Goal: Information Seeking & Learning: Learn about a topic

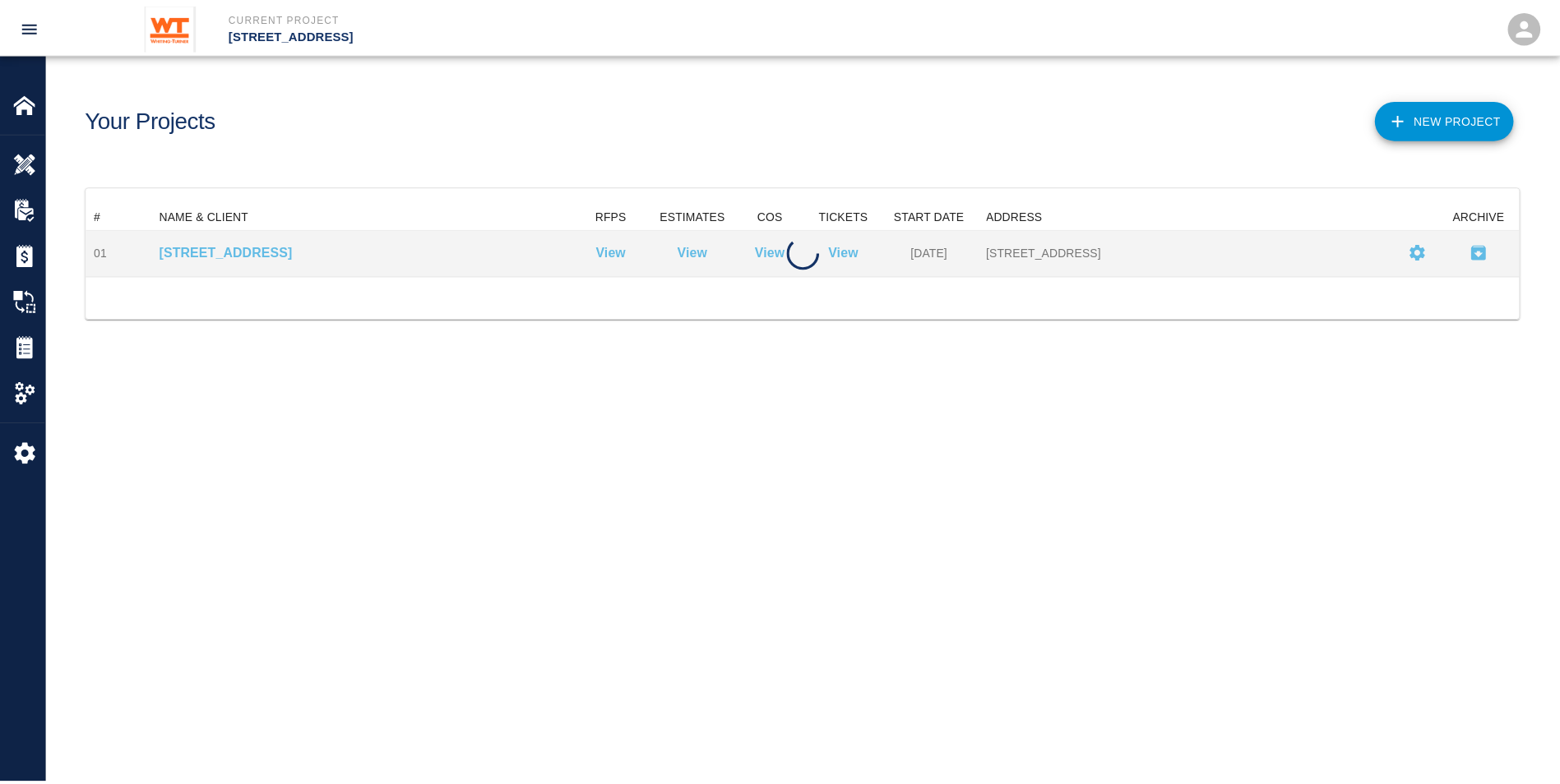
scroll to position [60, 1433]
click at [224, 249] on p "[STREET_ADDRESS]" at bounding box center [364, 251] width 406 height 19
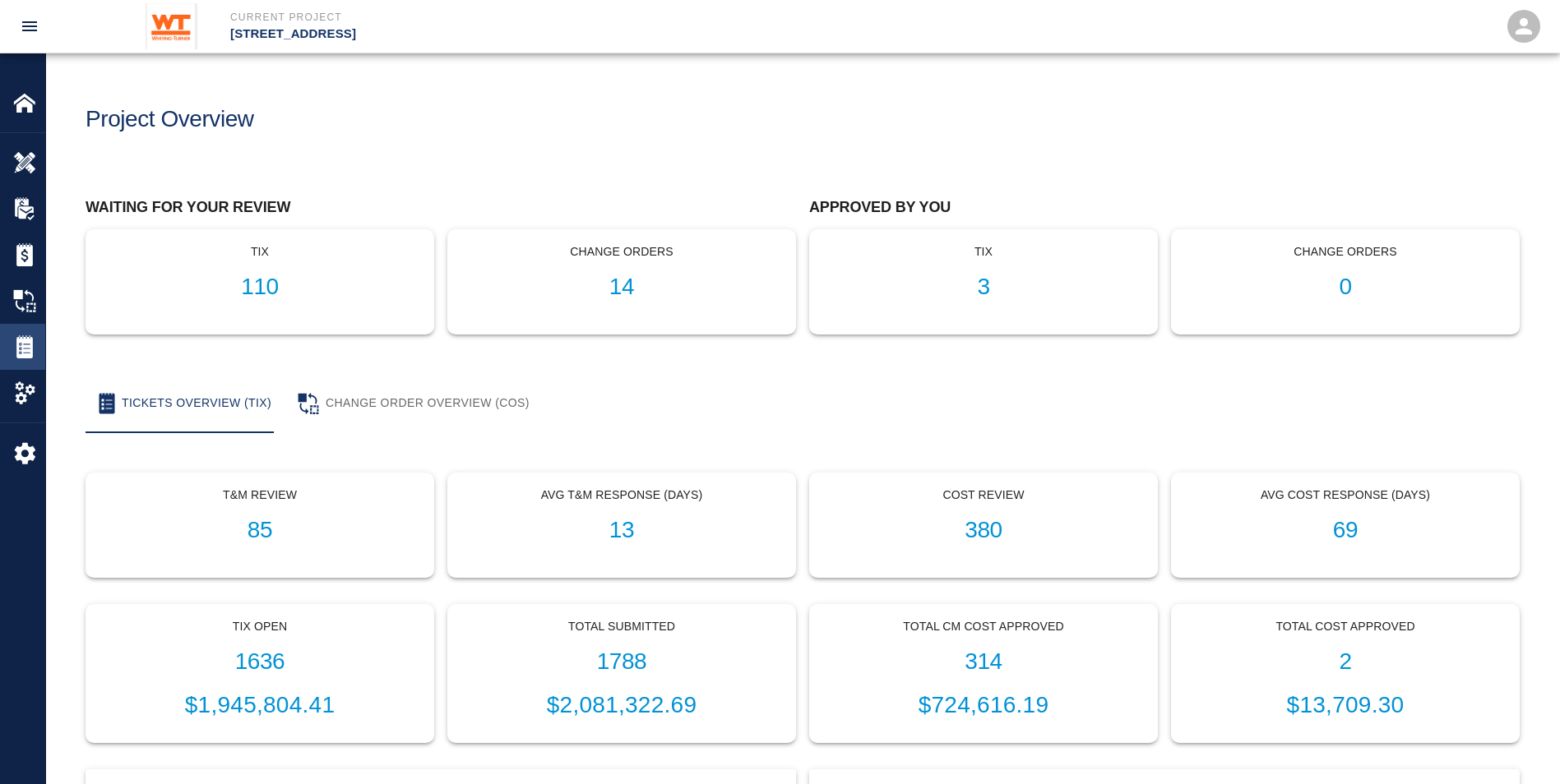
click at [34, 343] on img at bounding box center [24, 346] width 23 height 23
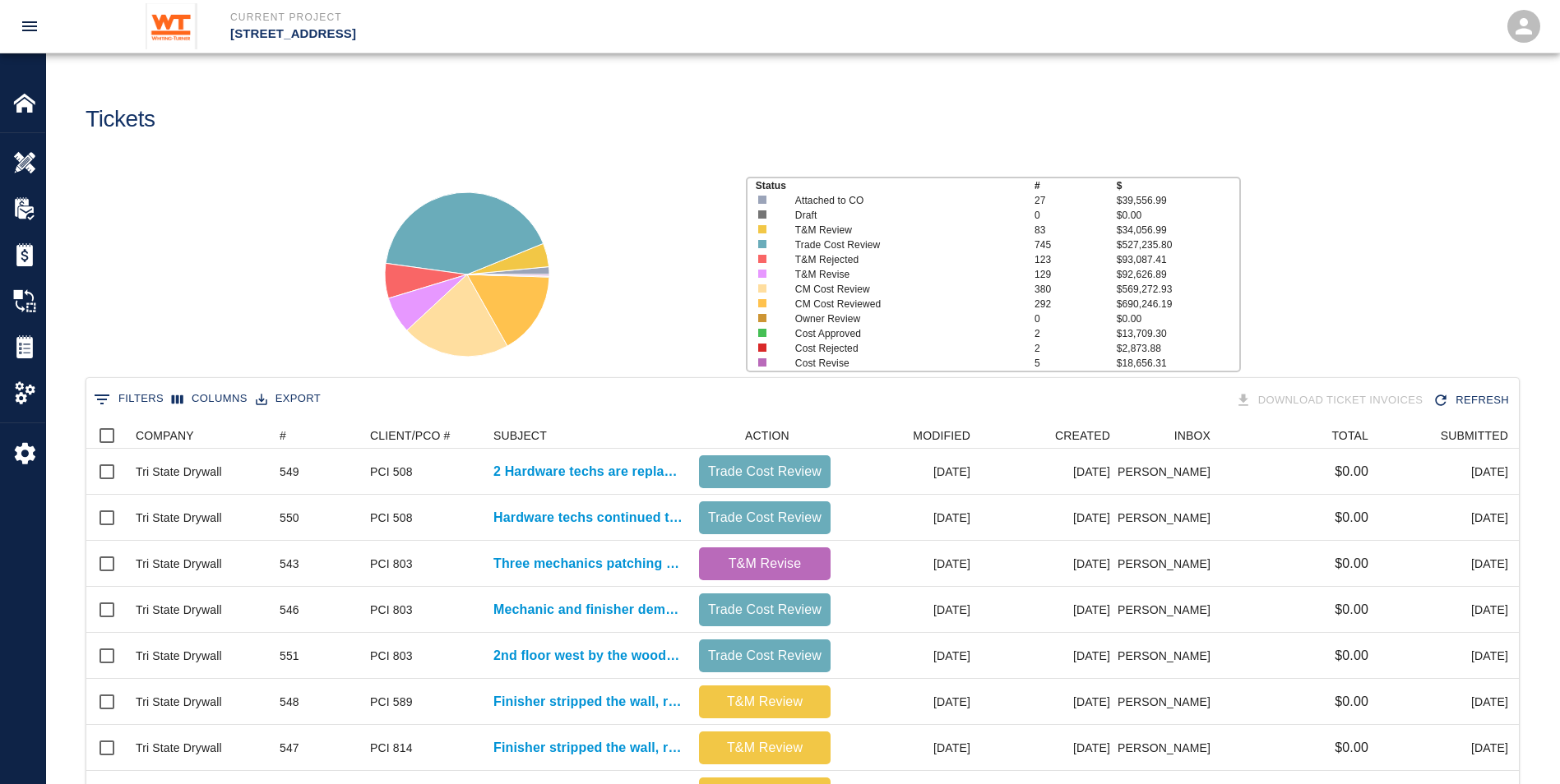
scroll to position [935, 1421]
click at [148, 429] on div "COMPANY" at bounding box center [164, 436] width 58 height 26
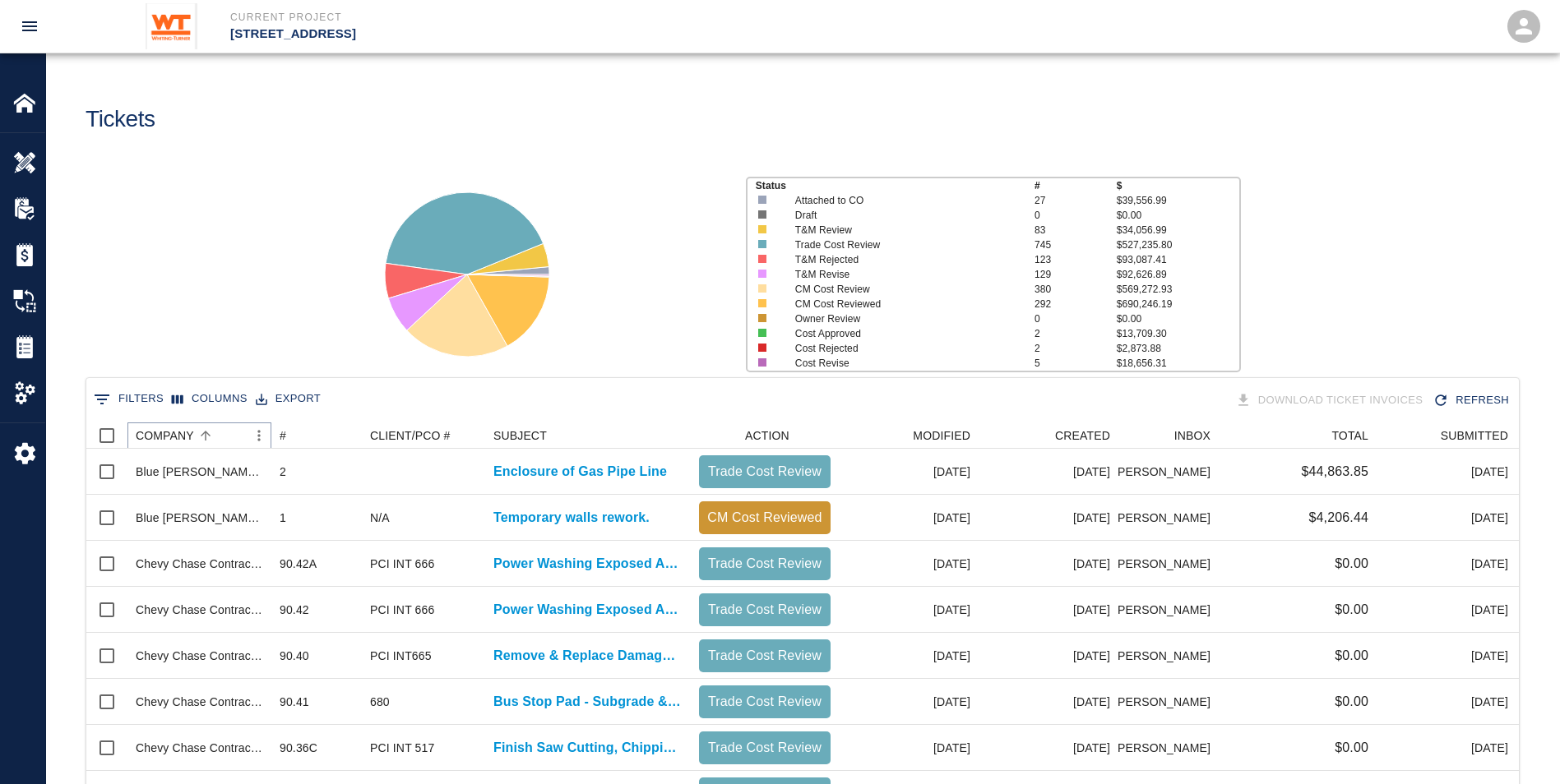
click at [259, 436] on icon "Menu" at bounding box center [259, 436] width 3 height 11
click at [186, 352] on div "Status # $ Attached to CO 27 $39,556.99 Draft 0 $0.00 T&M Review 83 $34,056.99 …" at bounding box center [796, 268] width 1527 height 219
click at [129, 395] on button "0 Filters" at bounding box center [128, 400] width 79 height 26
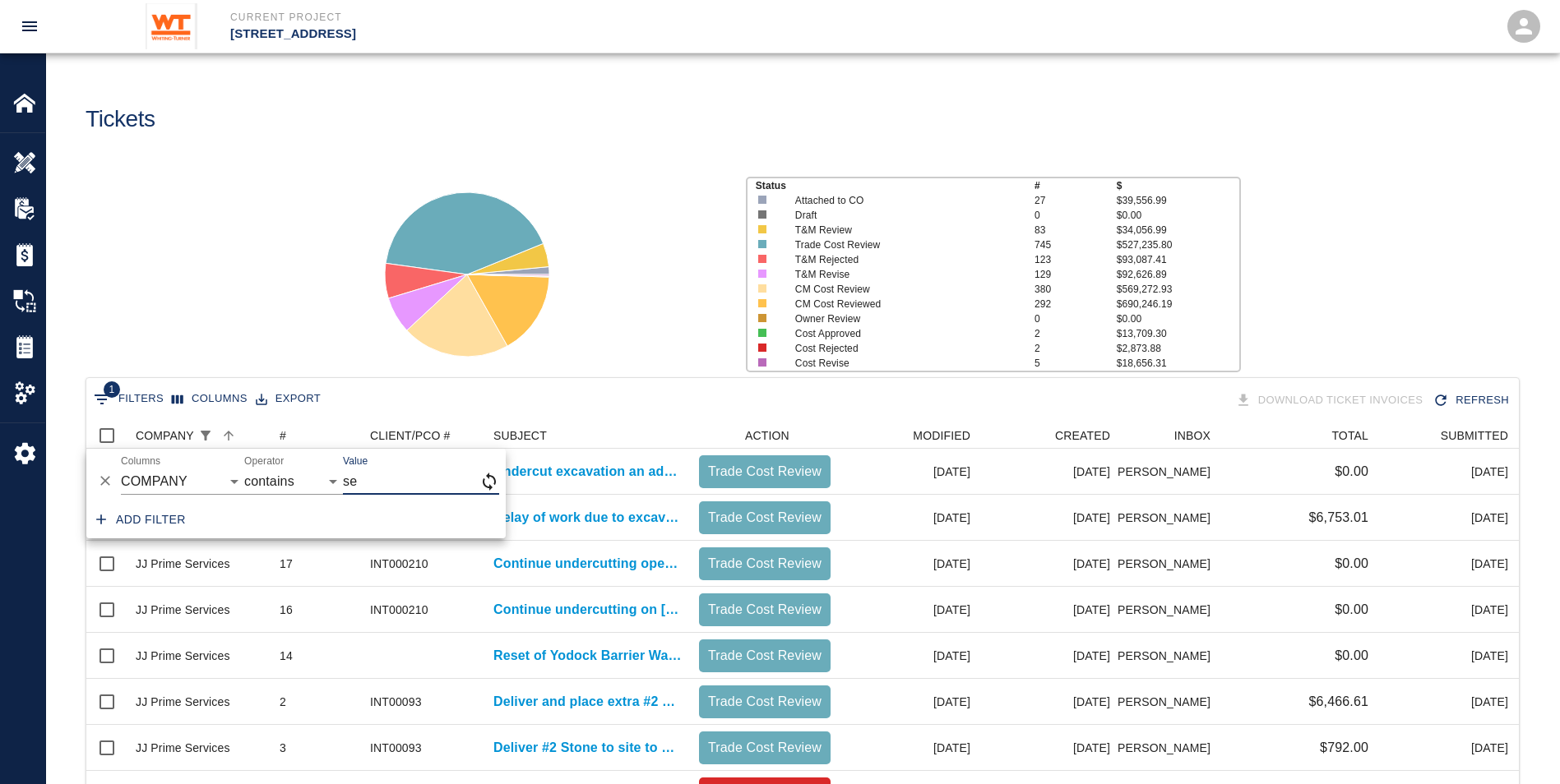
type input "s"
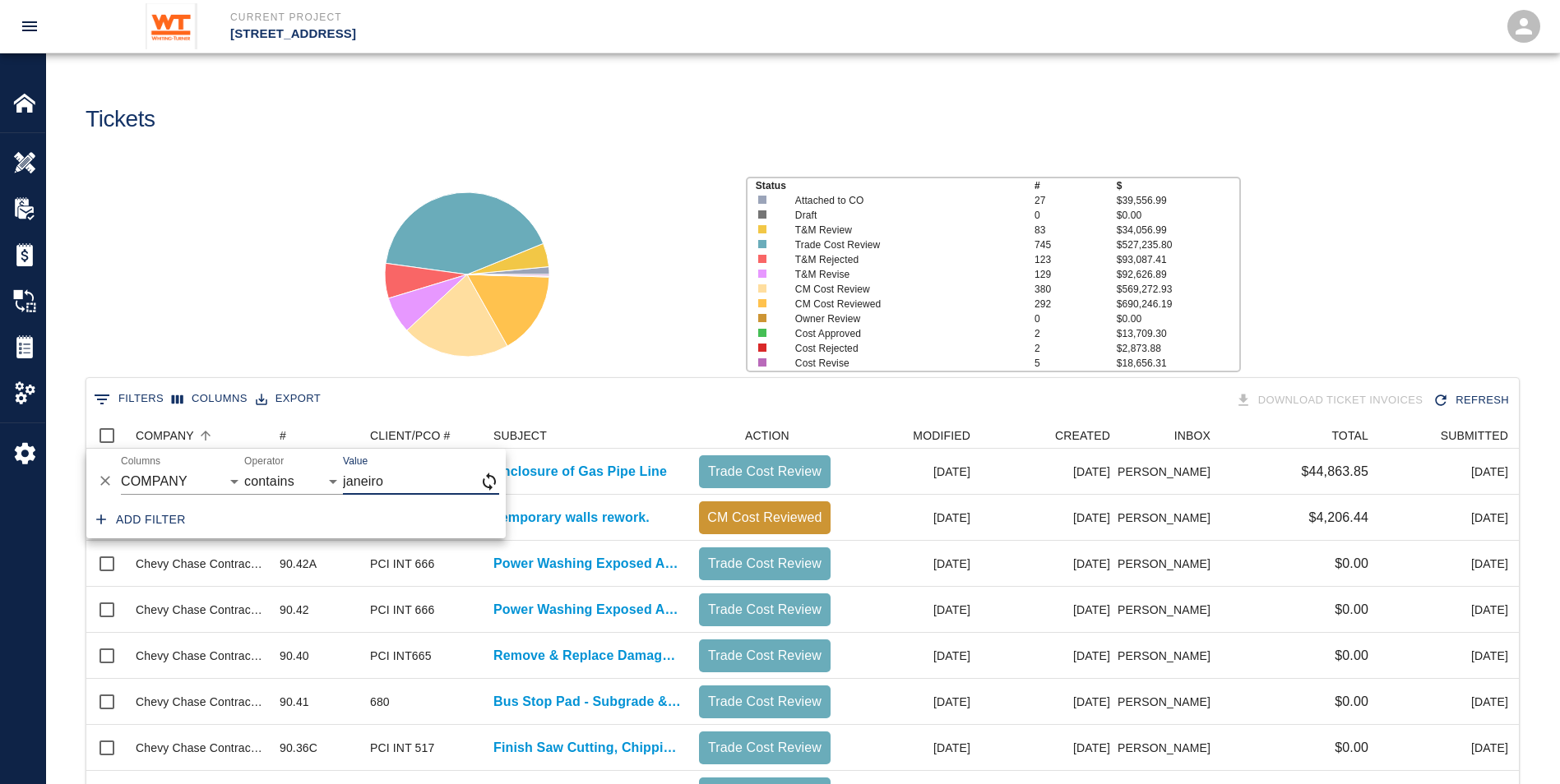
type input "janeiro"
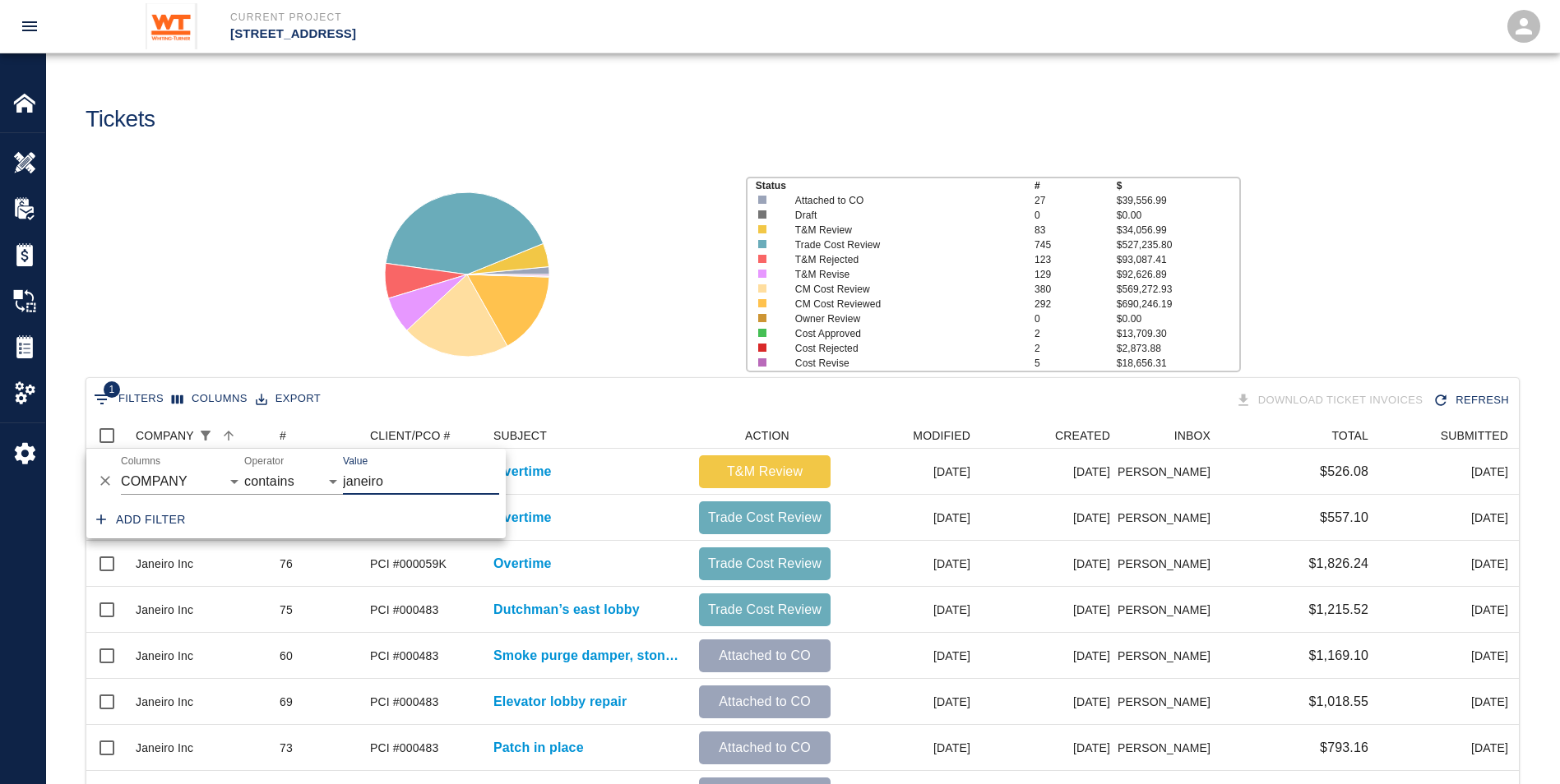
click at [263, 231] on div "Status # $ Attached to CO 27 $39,556.99 Draft 0 $0.00 T&M Review 83 $34,056.99 …" at bounding box center [796, 268] width 1527 height 219
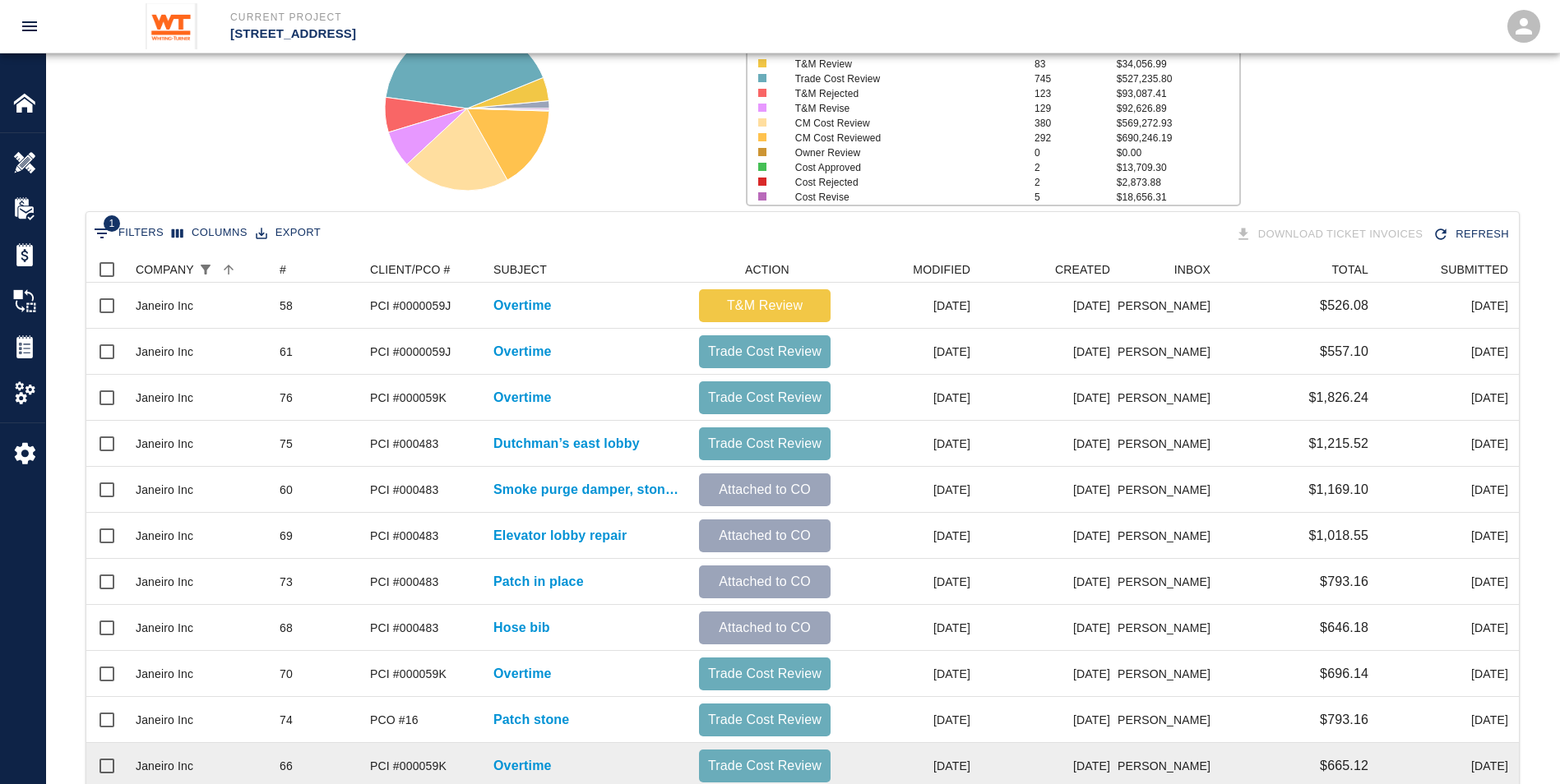
scroll to position [0, 0]
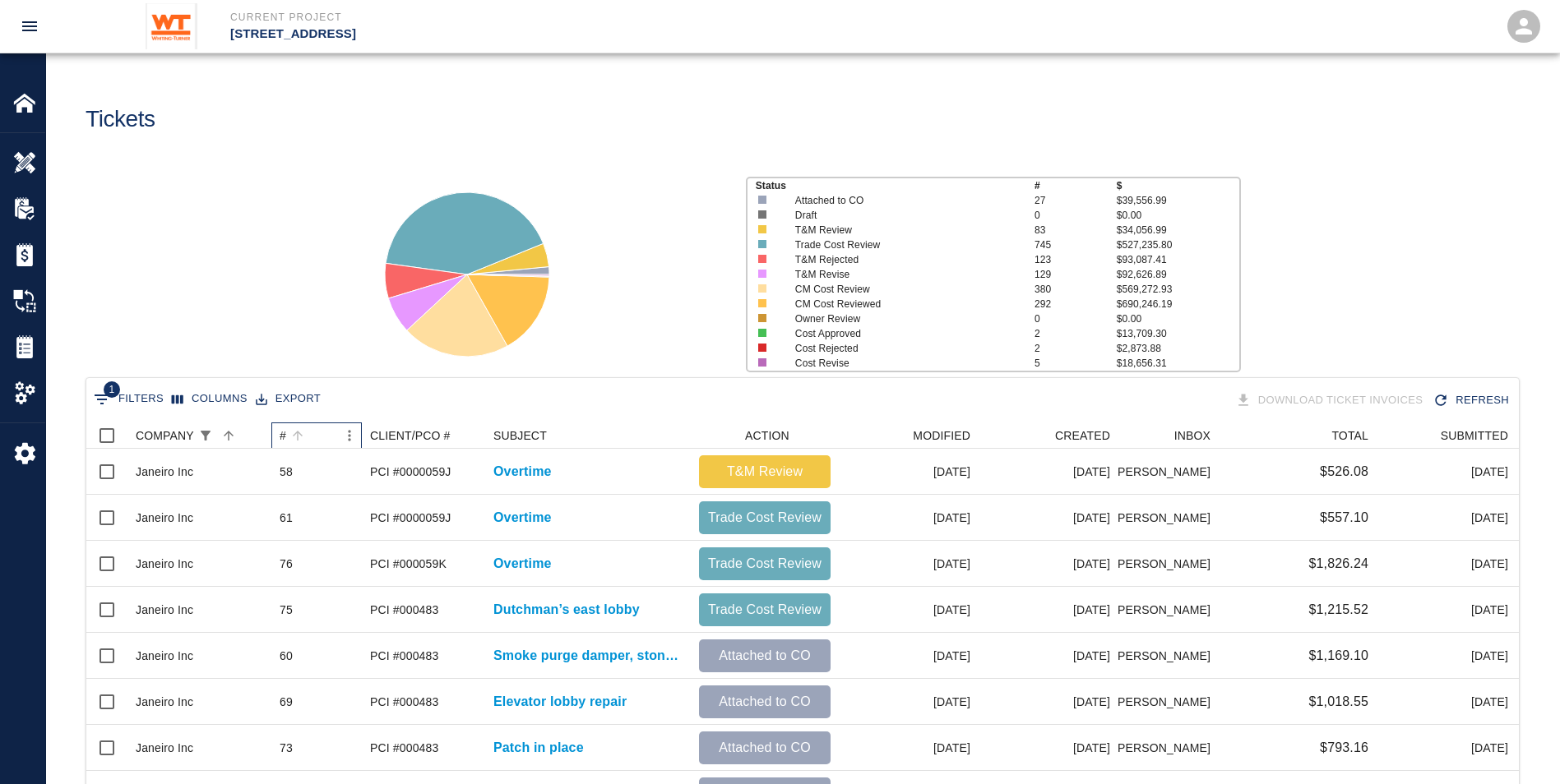
click at [282, 433] on div "#" at bounding box center [283, 436] width 6 height 26
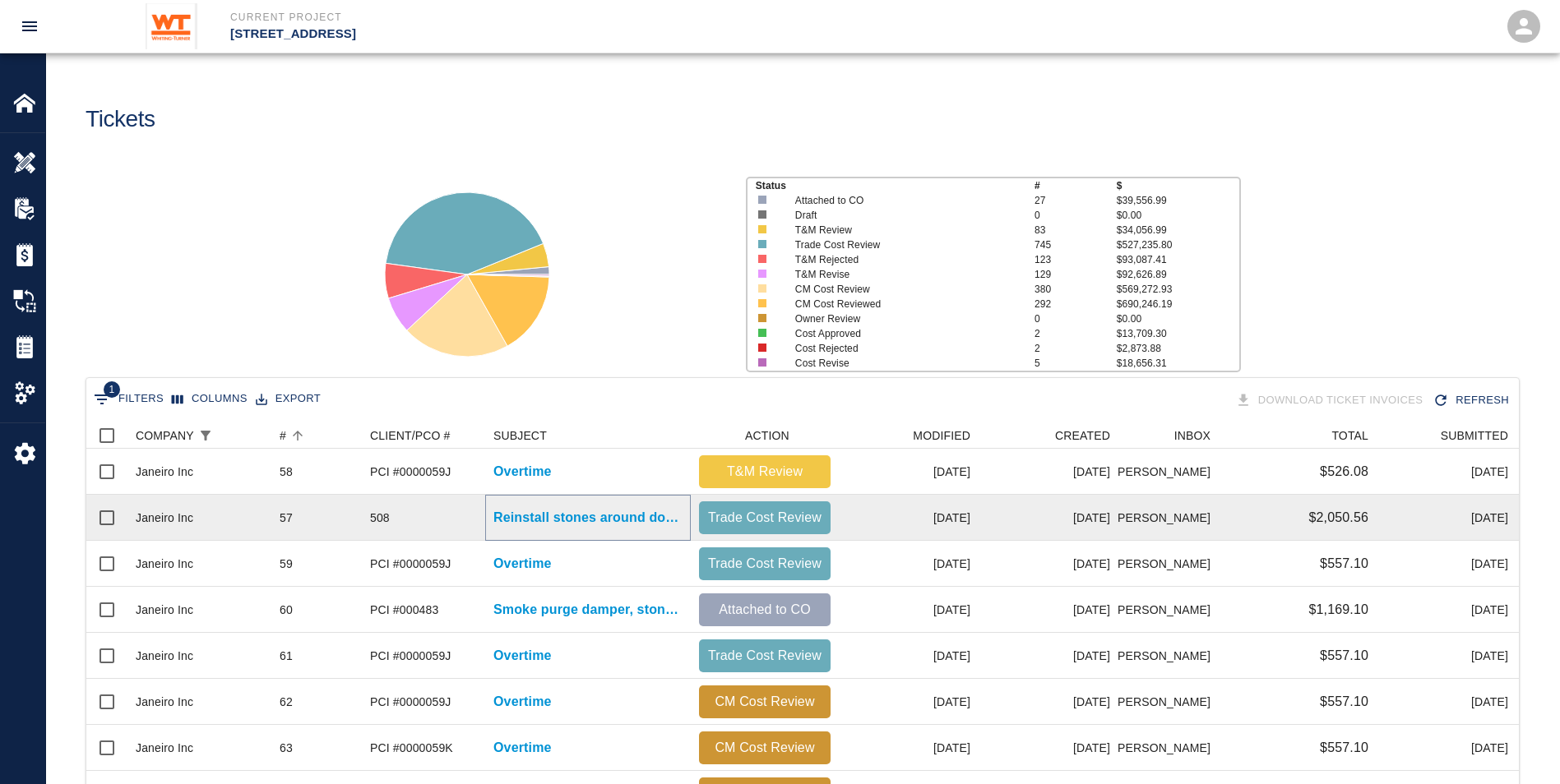
click at [532, 515] on p "Reinstall stones around door North elevator lobby" at bounding box center [587, 517] width 189 height 19
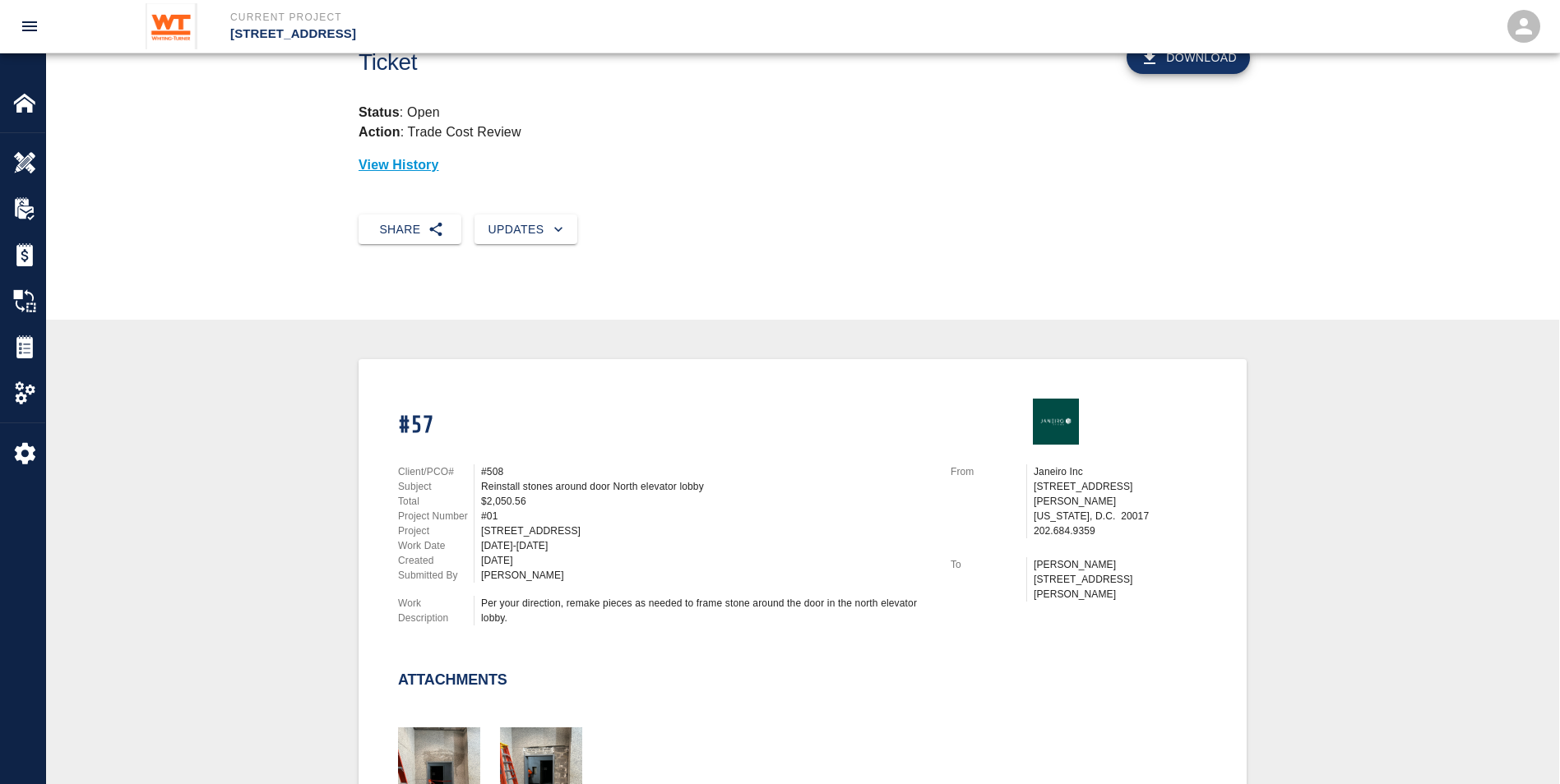
scroll to position [329, 0]
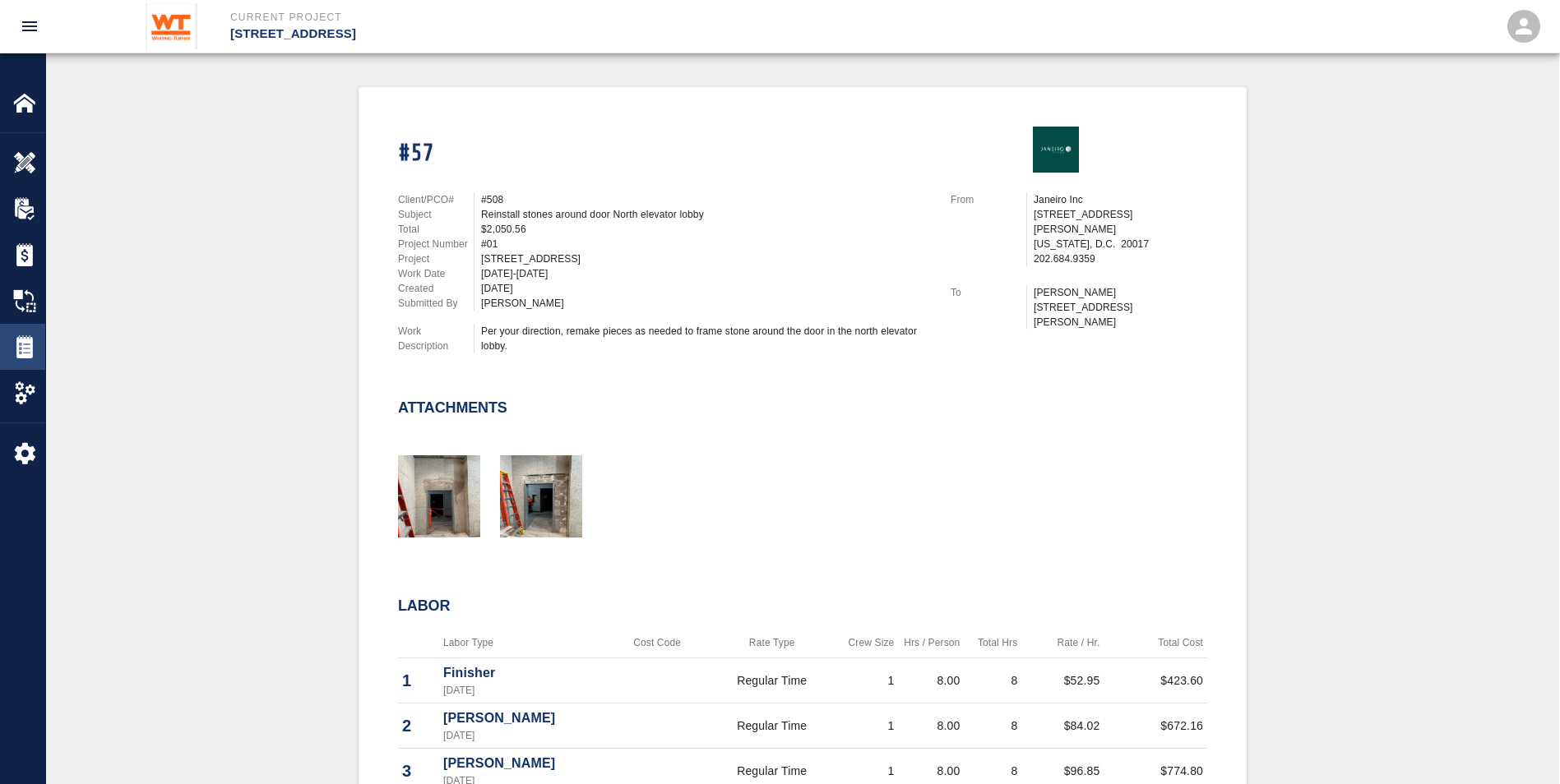
click at [34, 352] on img at bounding box center [24, 346] width 23 height 23
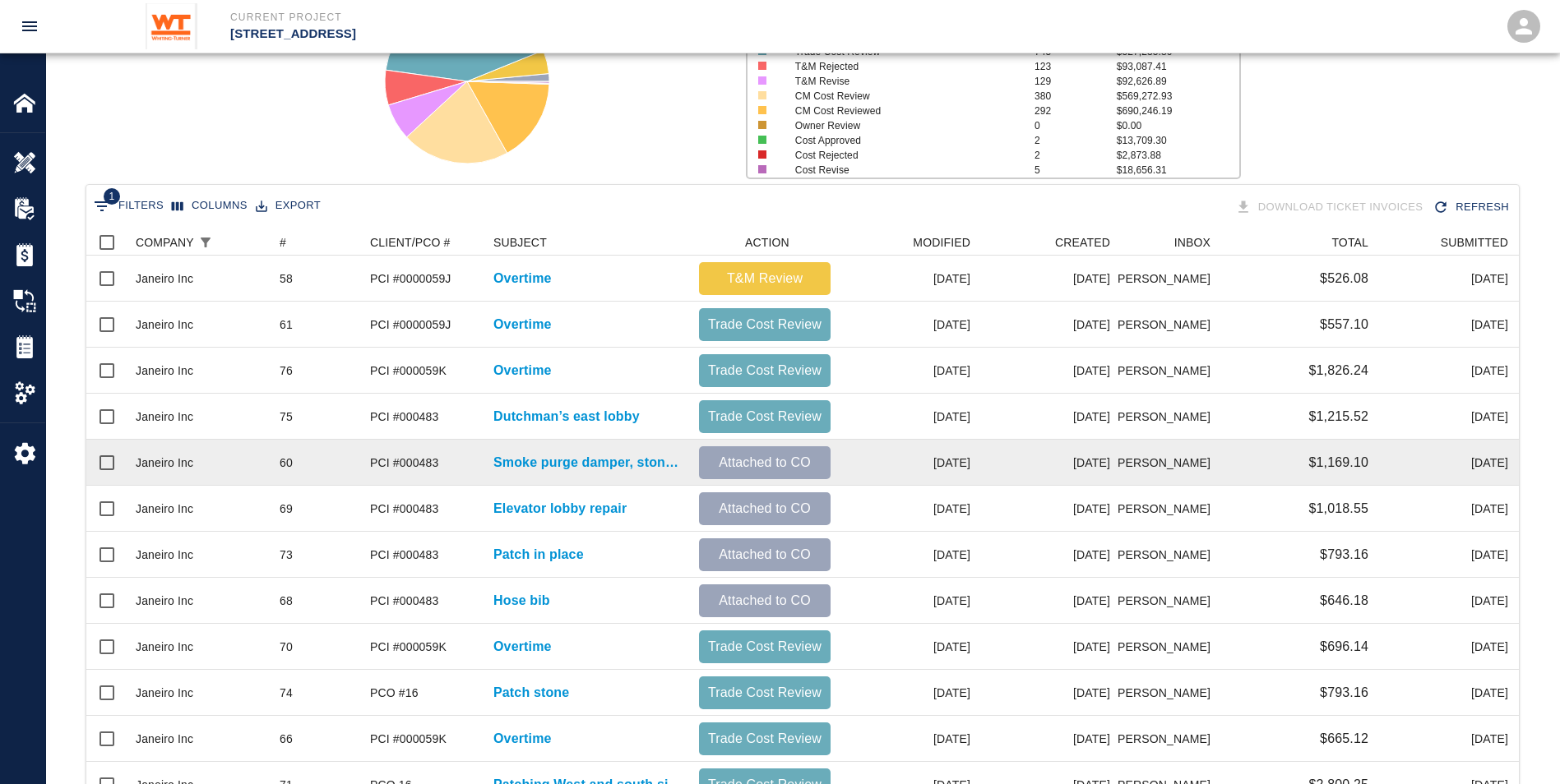
scroll to position [247, 0]
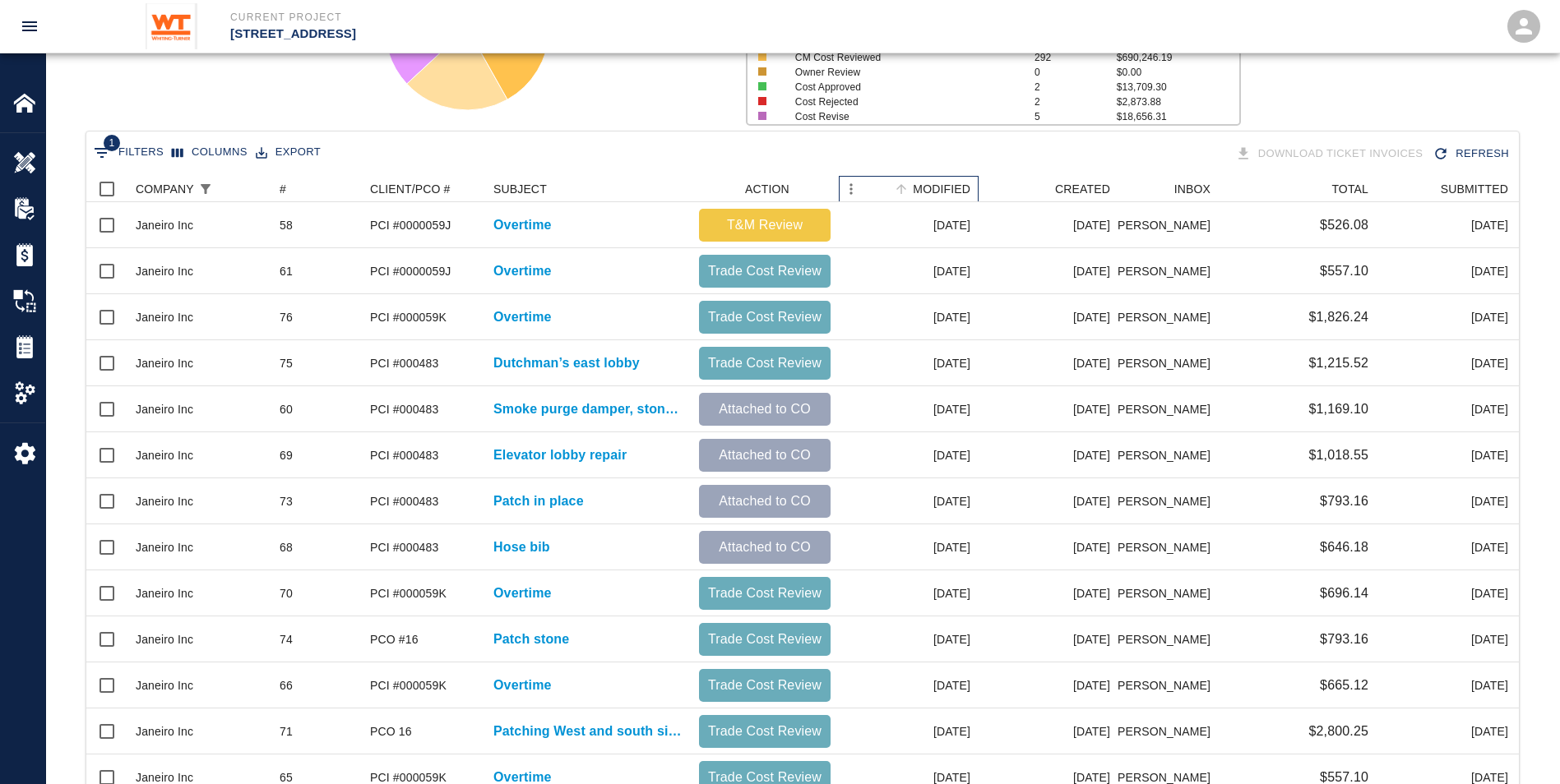
click at [957, 183] on div "MODIFIED" at bounding box center [941, 189] width 57 height 26
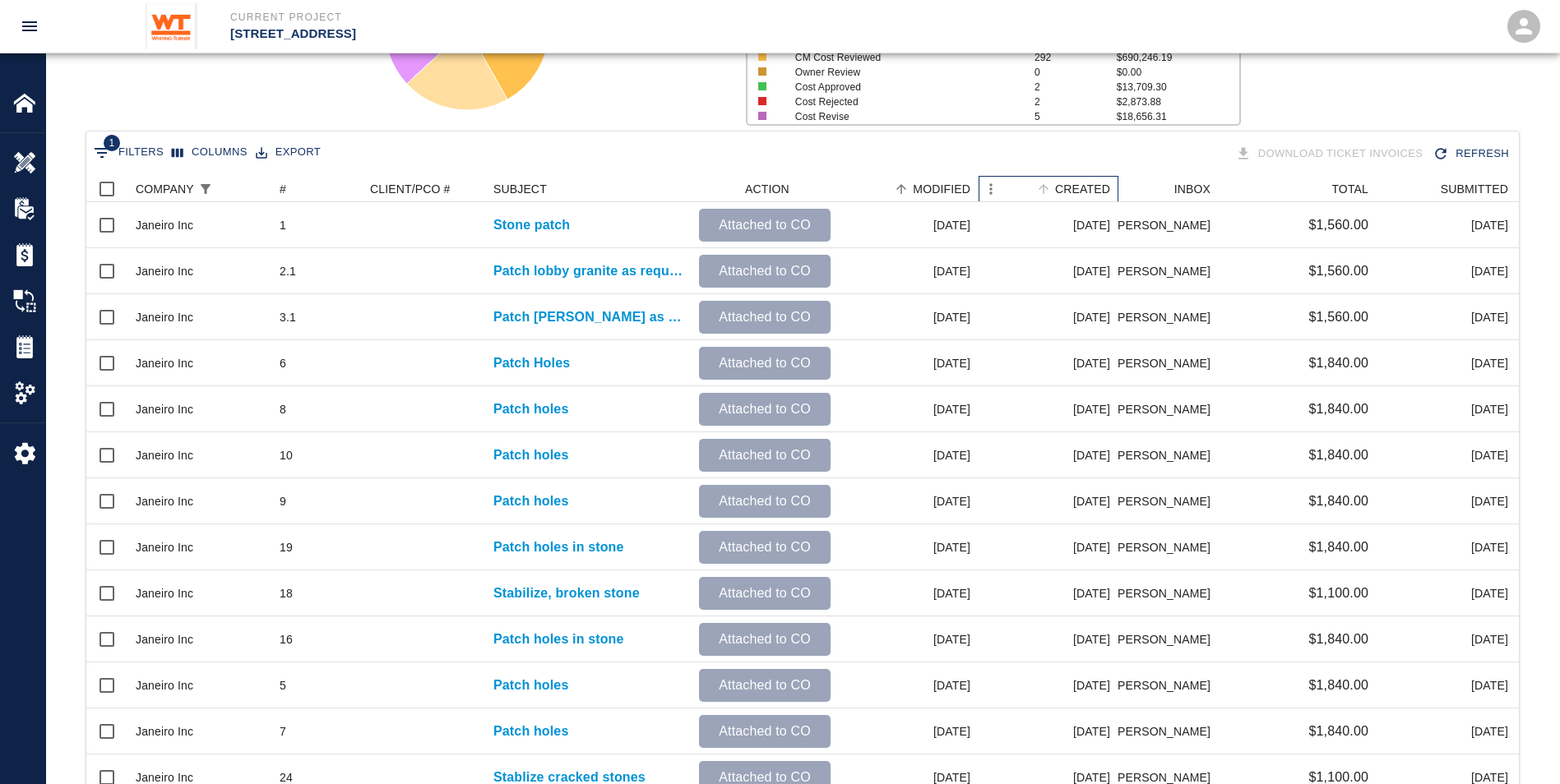
click at [1072, 182] on div "CREATED" at bounding box center [1082, 189] width 55 height 26
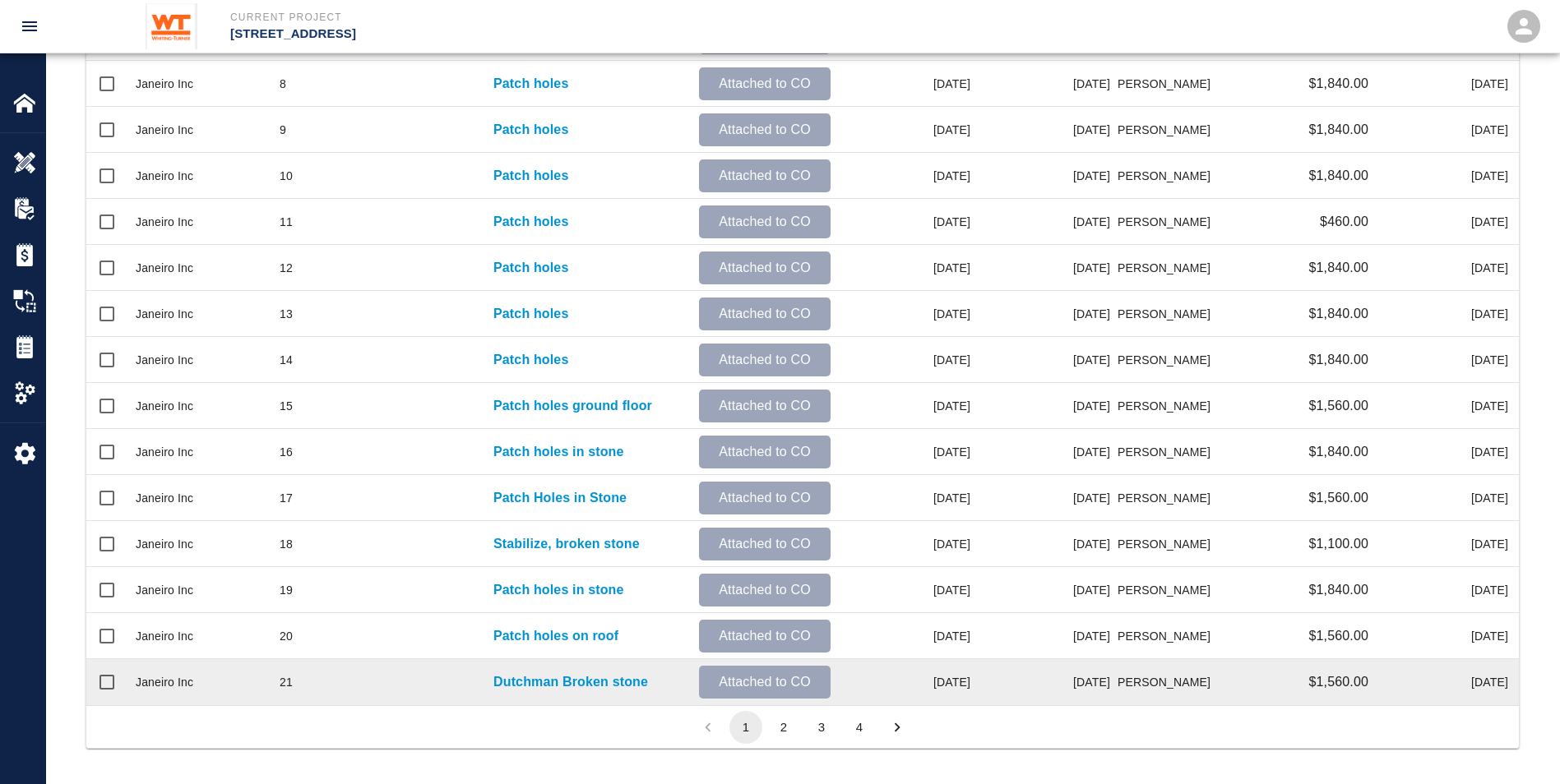
scroll to position [669, 0]
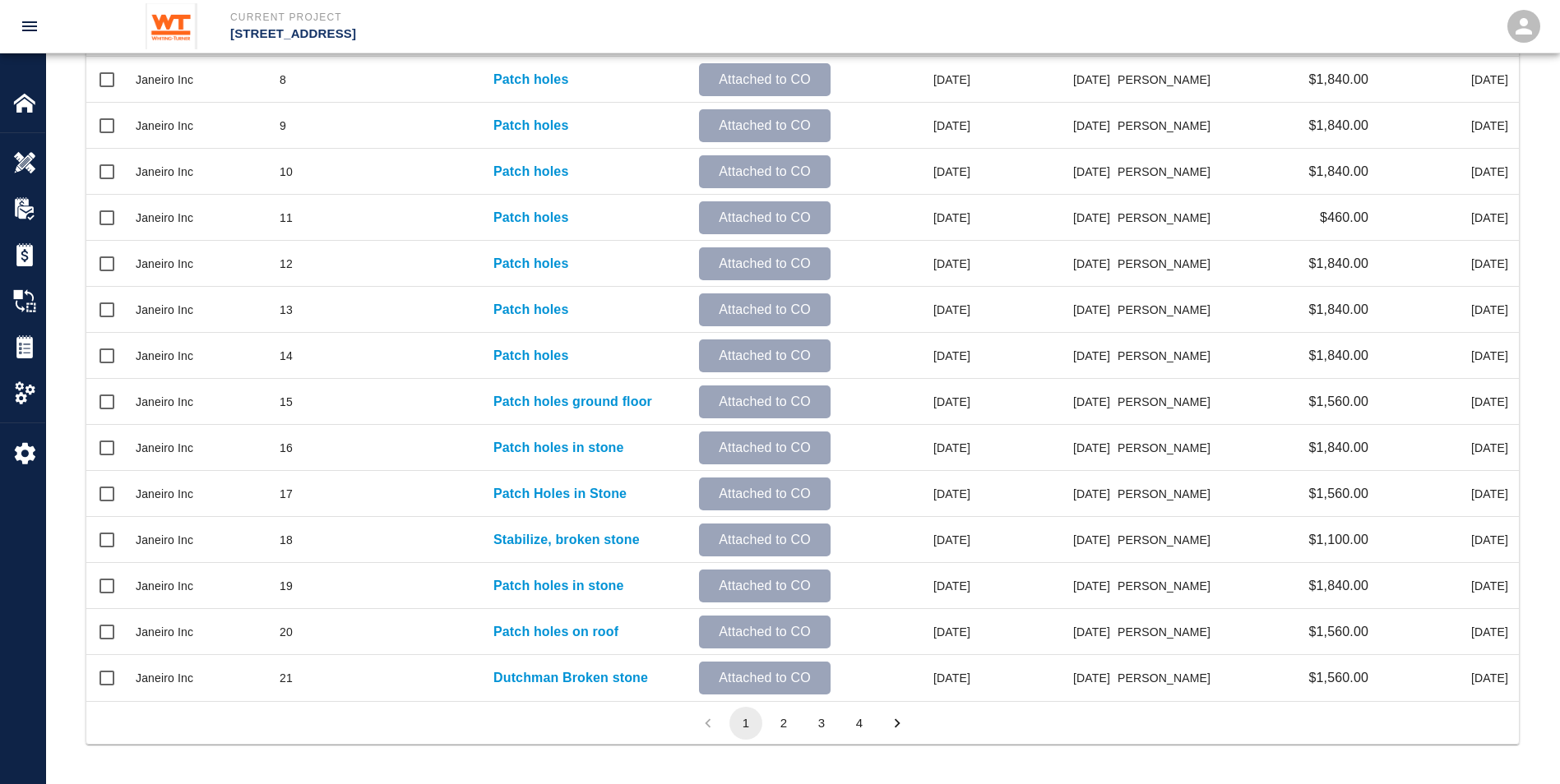
click at [818, 718] on button "3" at bounding box center [822, 724] width 33 height 33
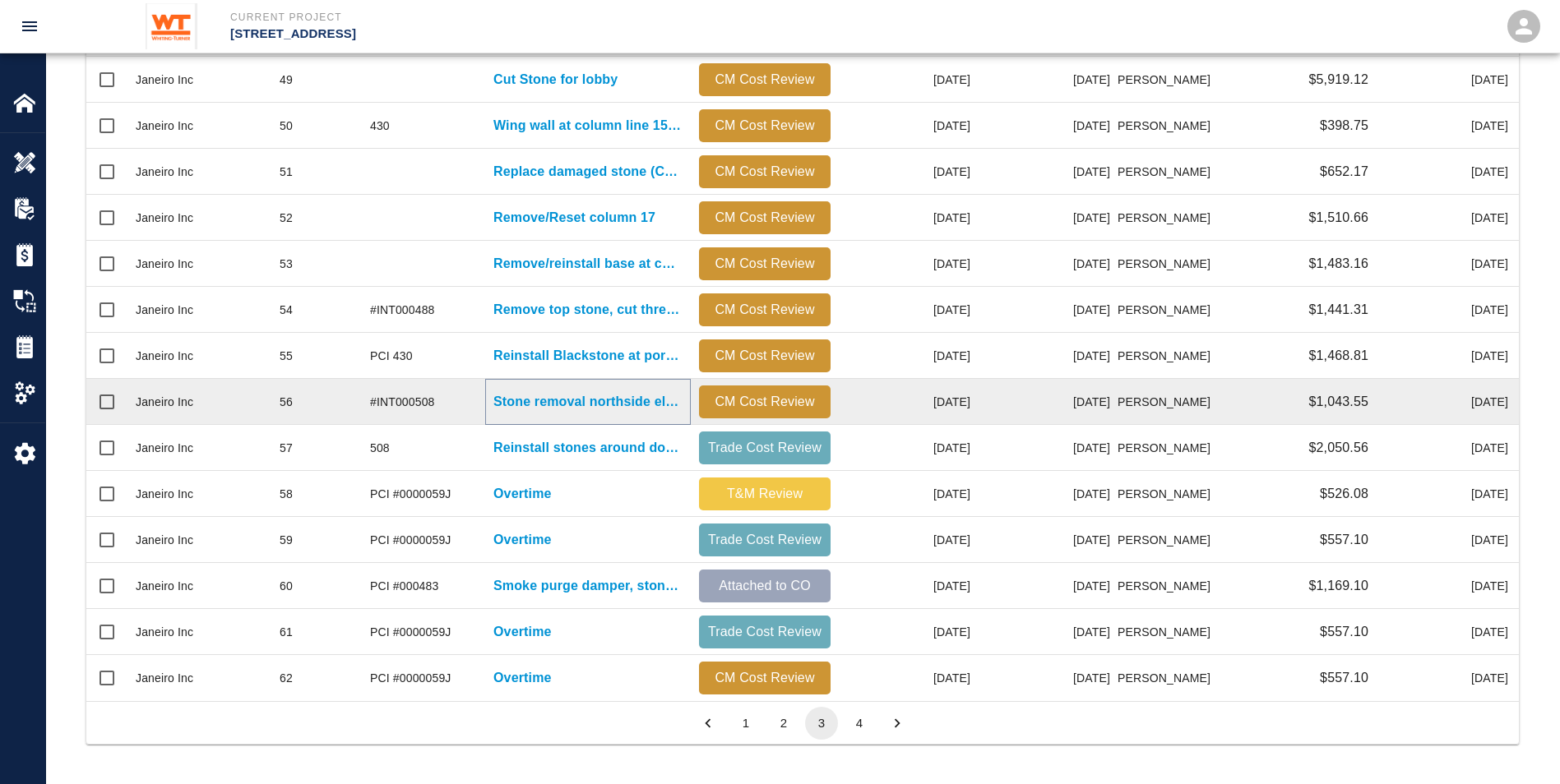
click at [539, 394] on p "Stone removal northside elevator lobby" at bounding box center [587, 402] width 189 height 19
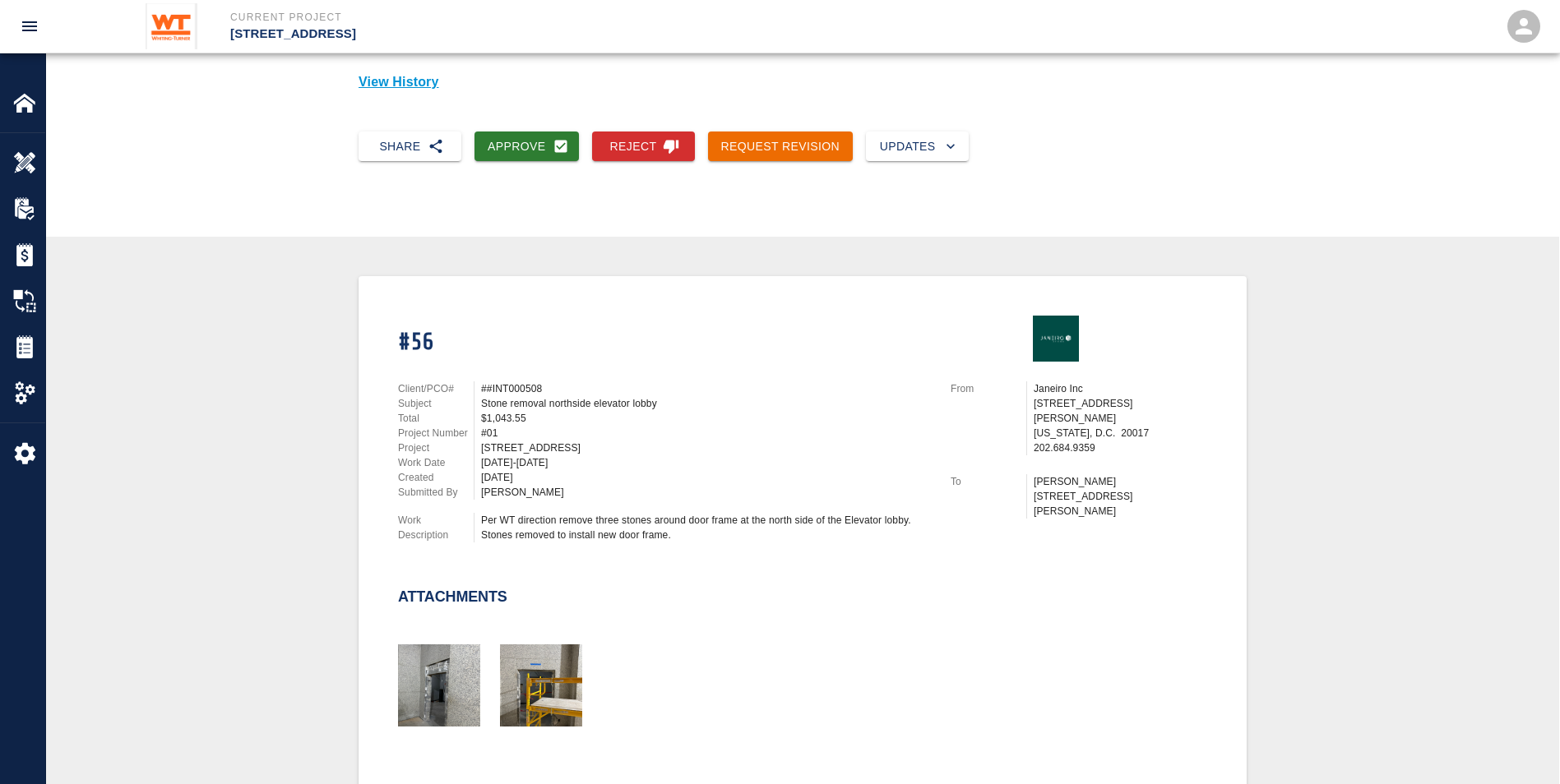
scroll to position [387, 0]
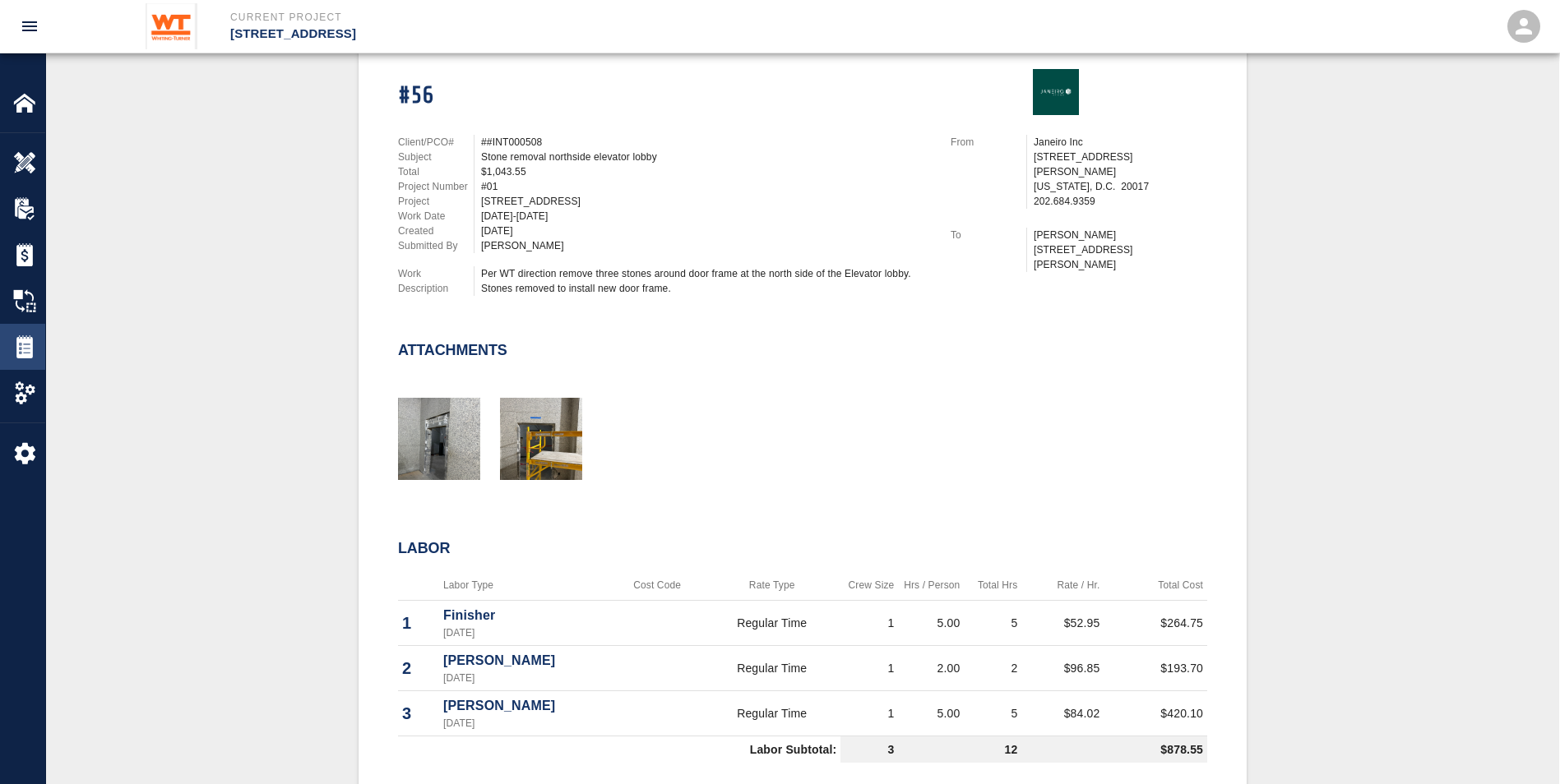
click at [15, 354] on img at bounding box center [24, 346] width 23 height 23
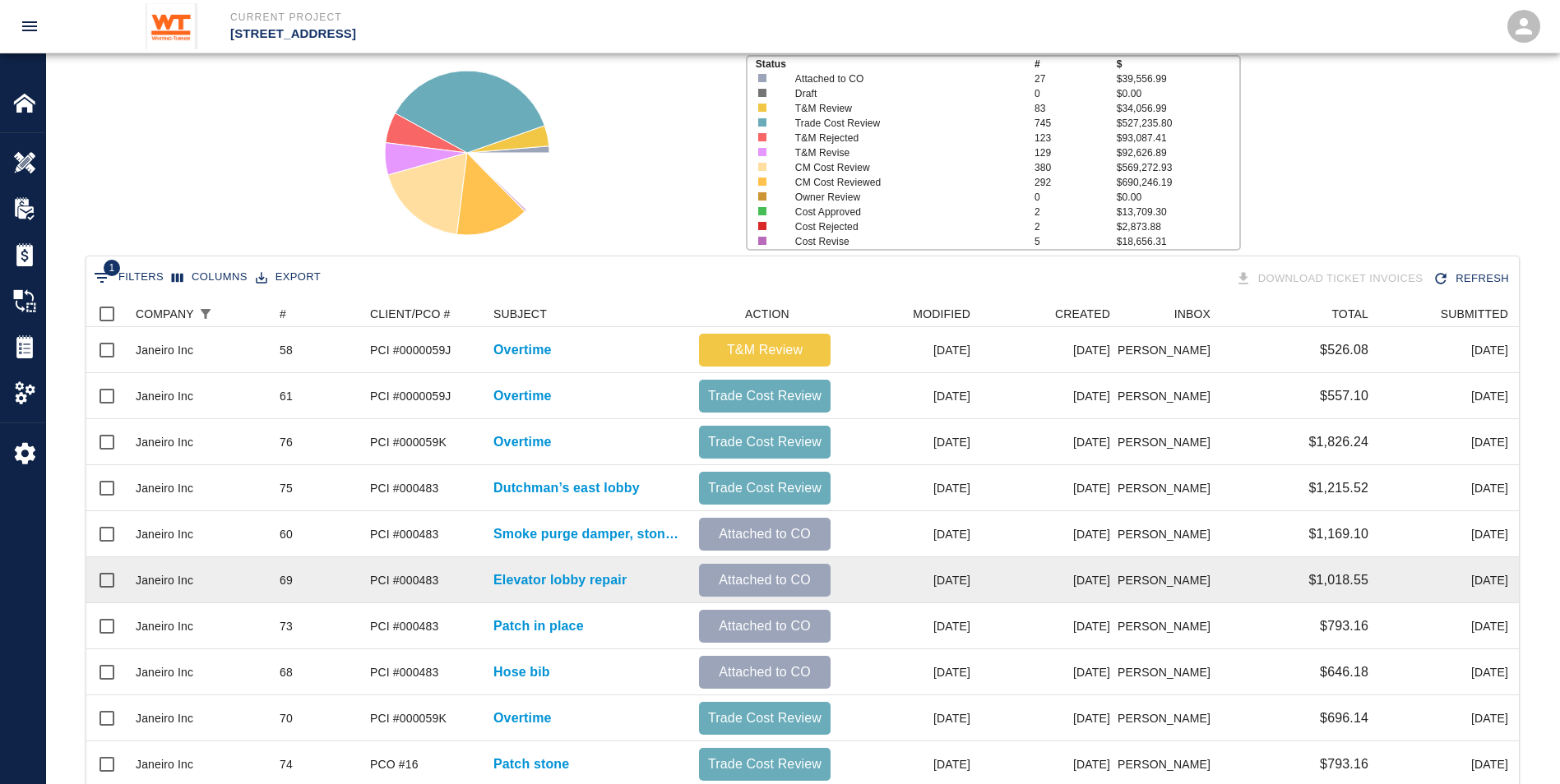
scroll to position [164, 0]
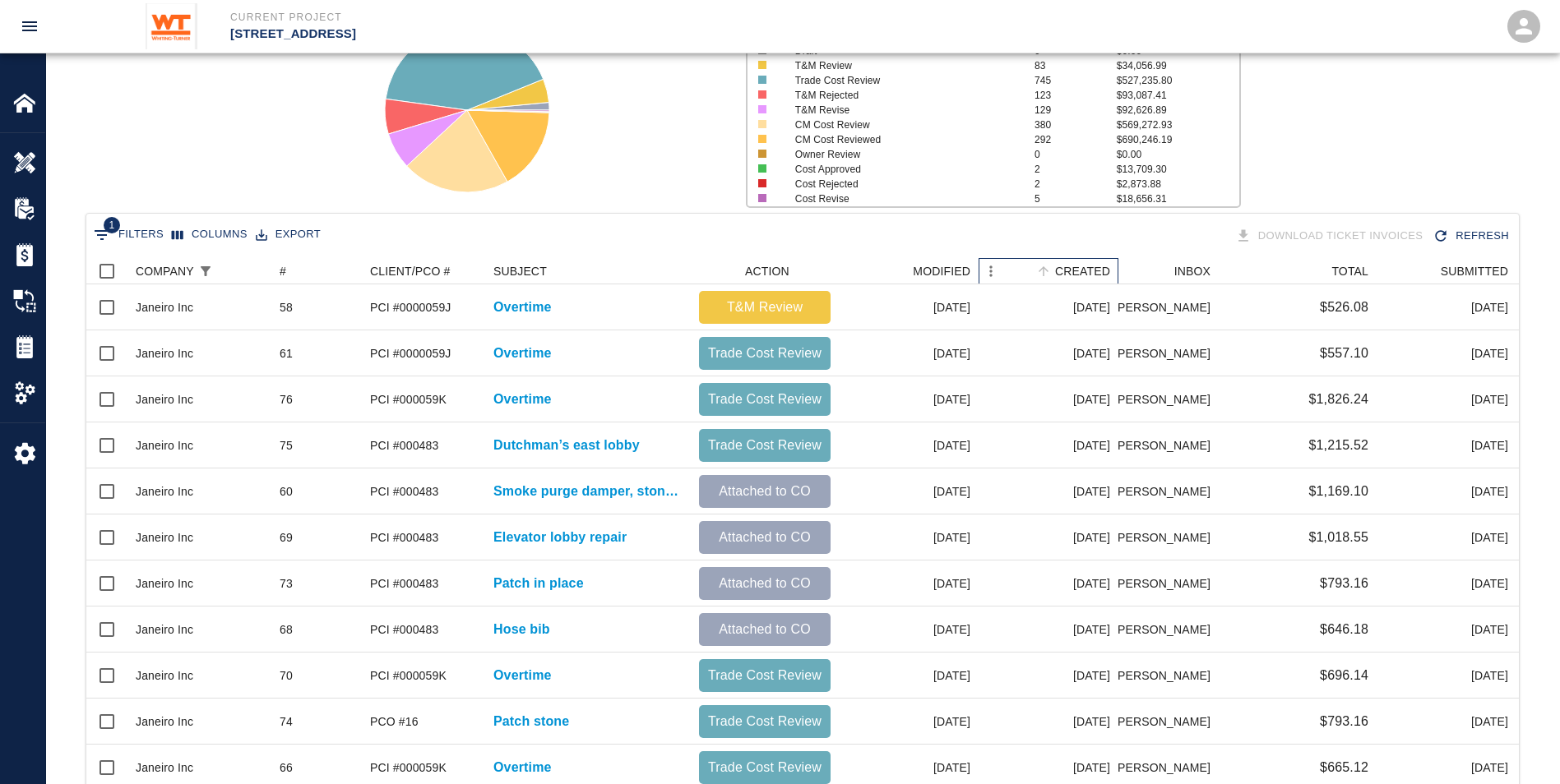
click at [1099, 276] on div "CREATED" at bounding box center [1082, 271] width 55 height 26
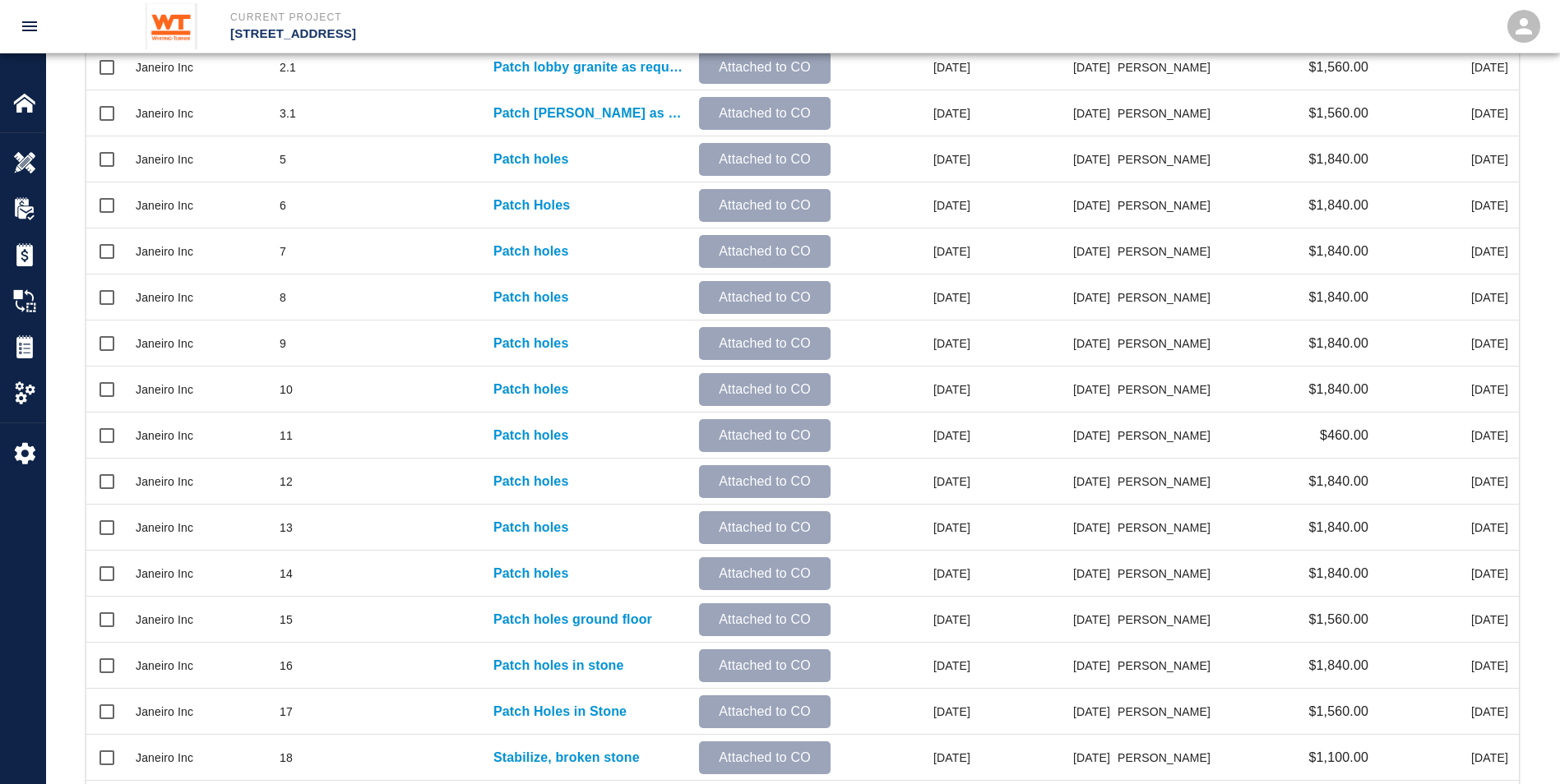
scroll to position [669, 0]
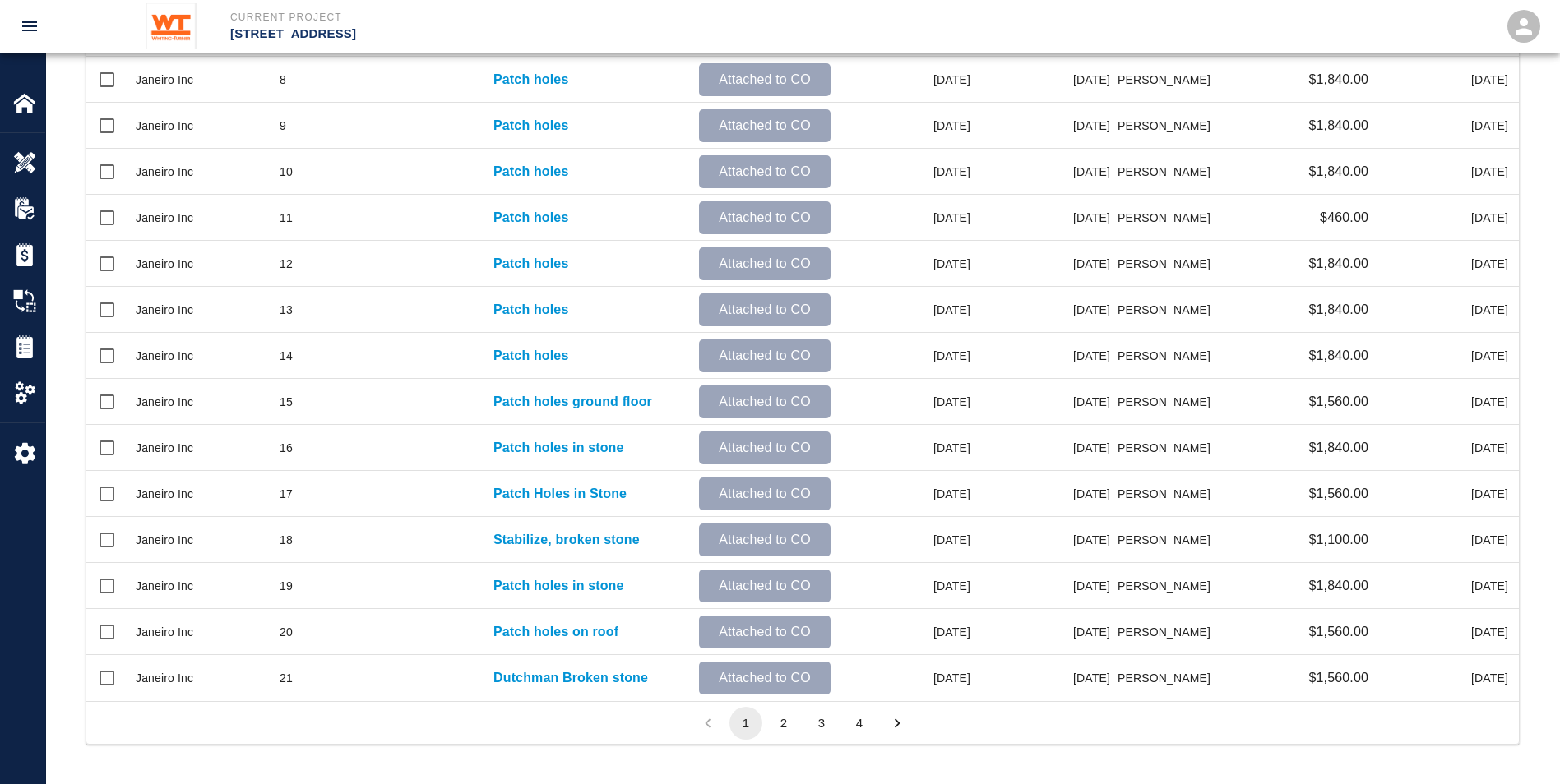
click at [776, 717] on button "2" at bounding box center [784, 724] width 33 height 33
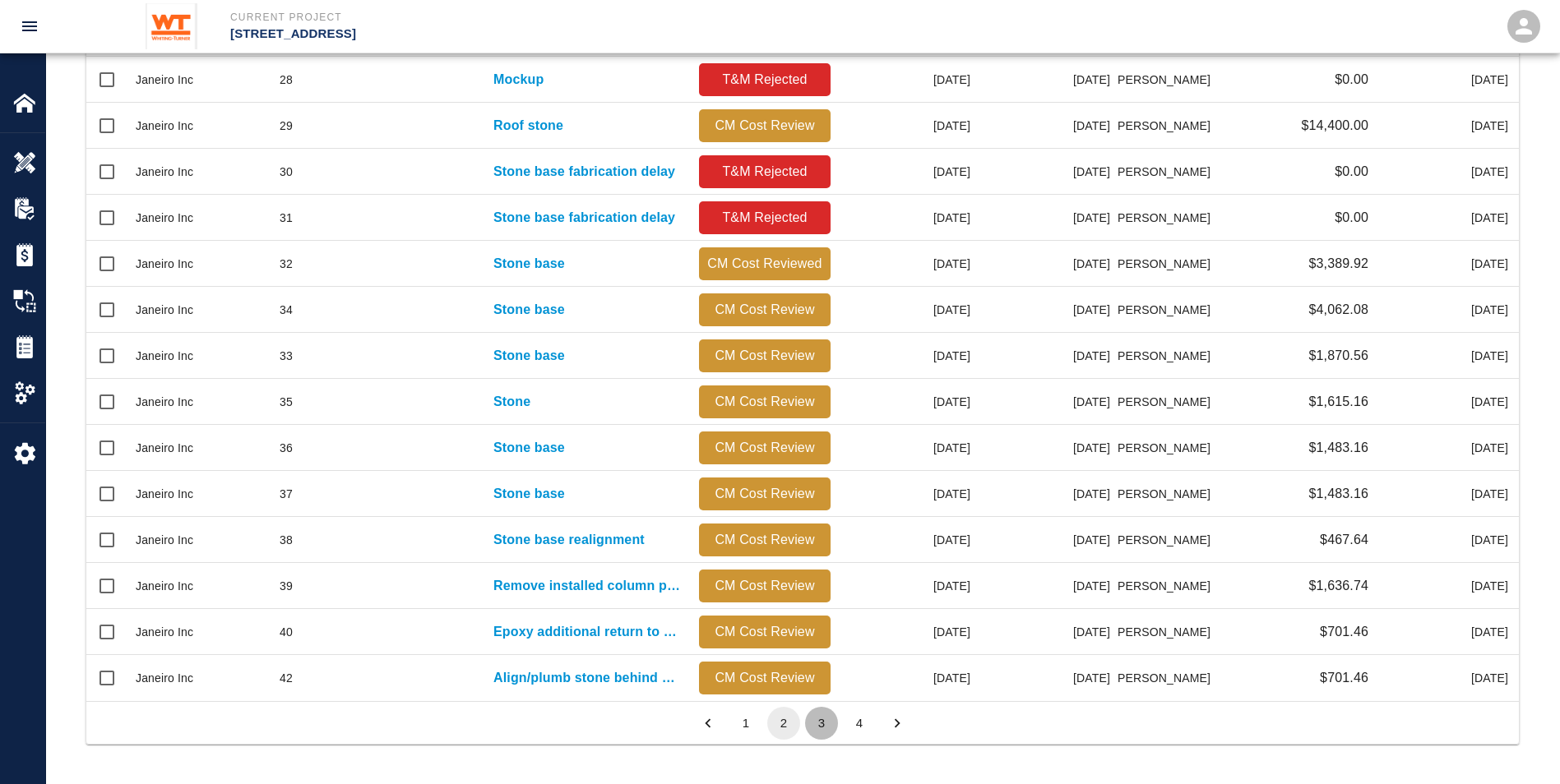
click at [828, 721] on button "3" at bounding box center [822, 724] width 33 height 33
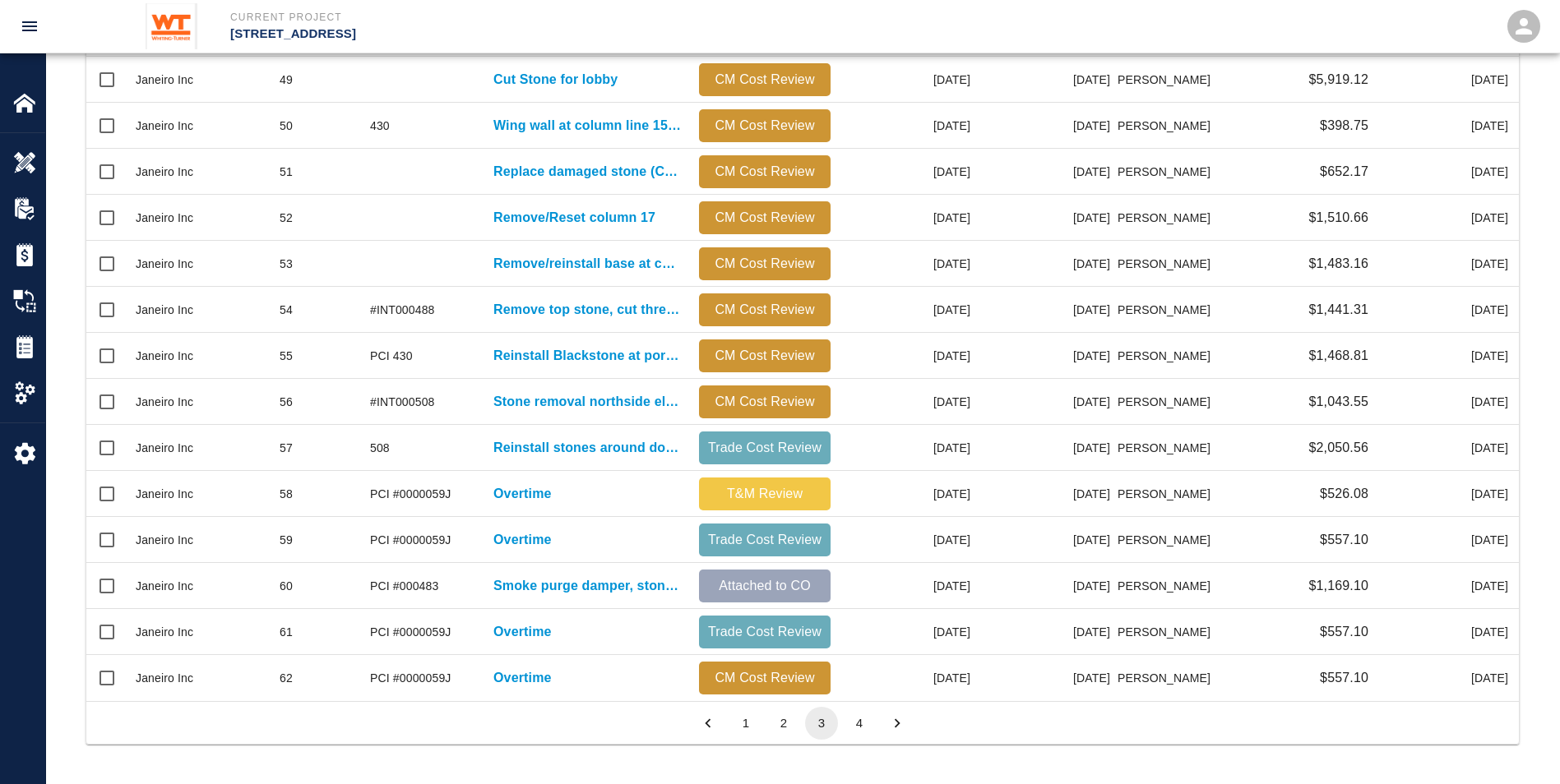
click at [853, 718] on button "4" at bounding box center [860, 724] width 33 height 33
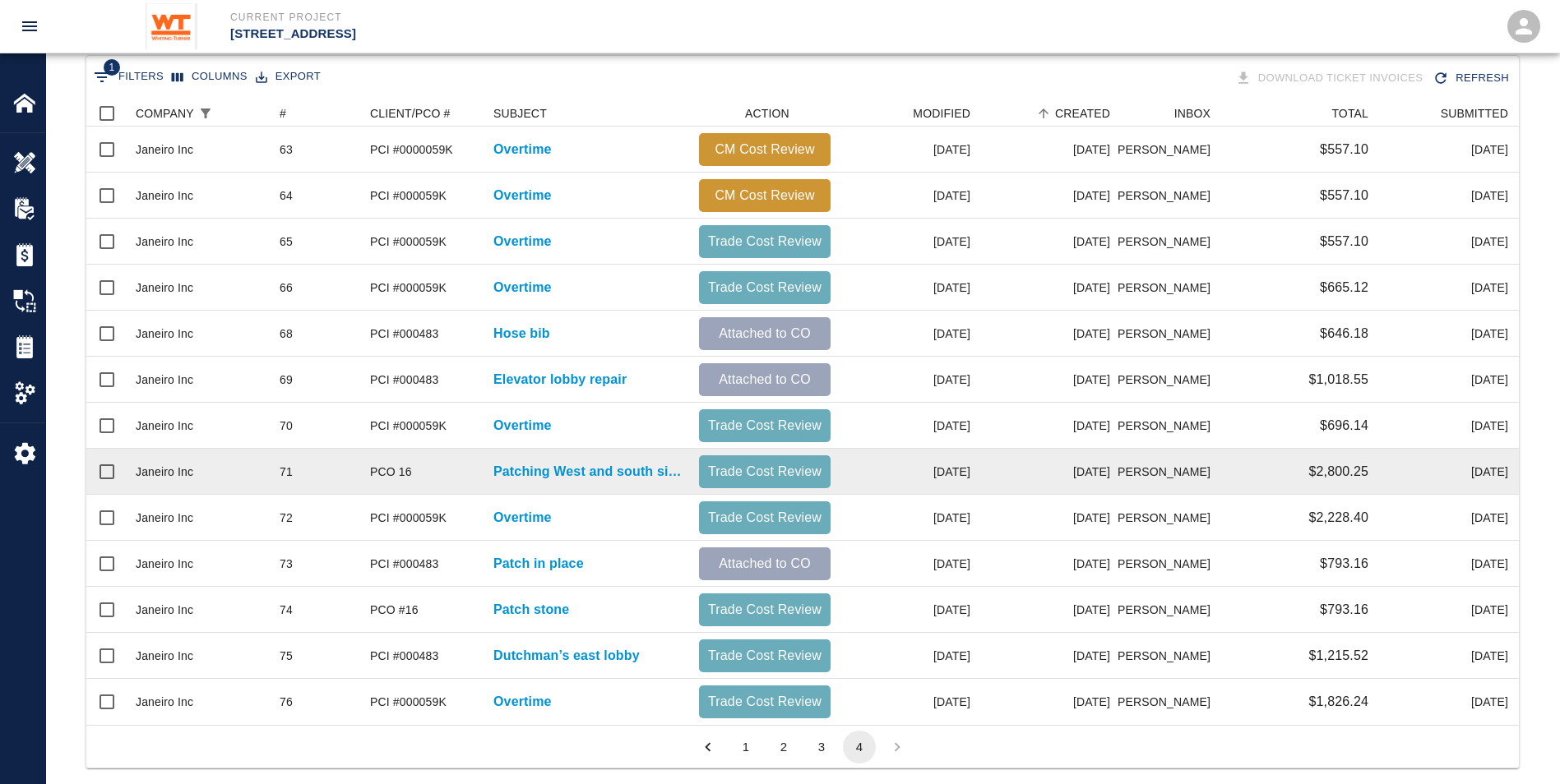
scroll to position [346, 0]
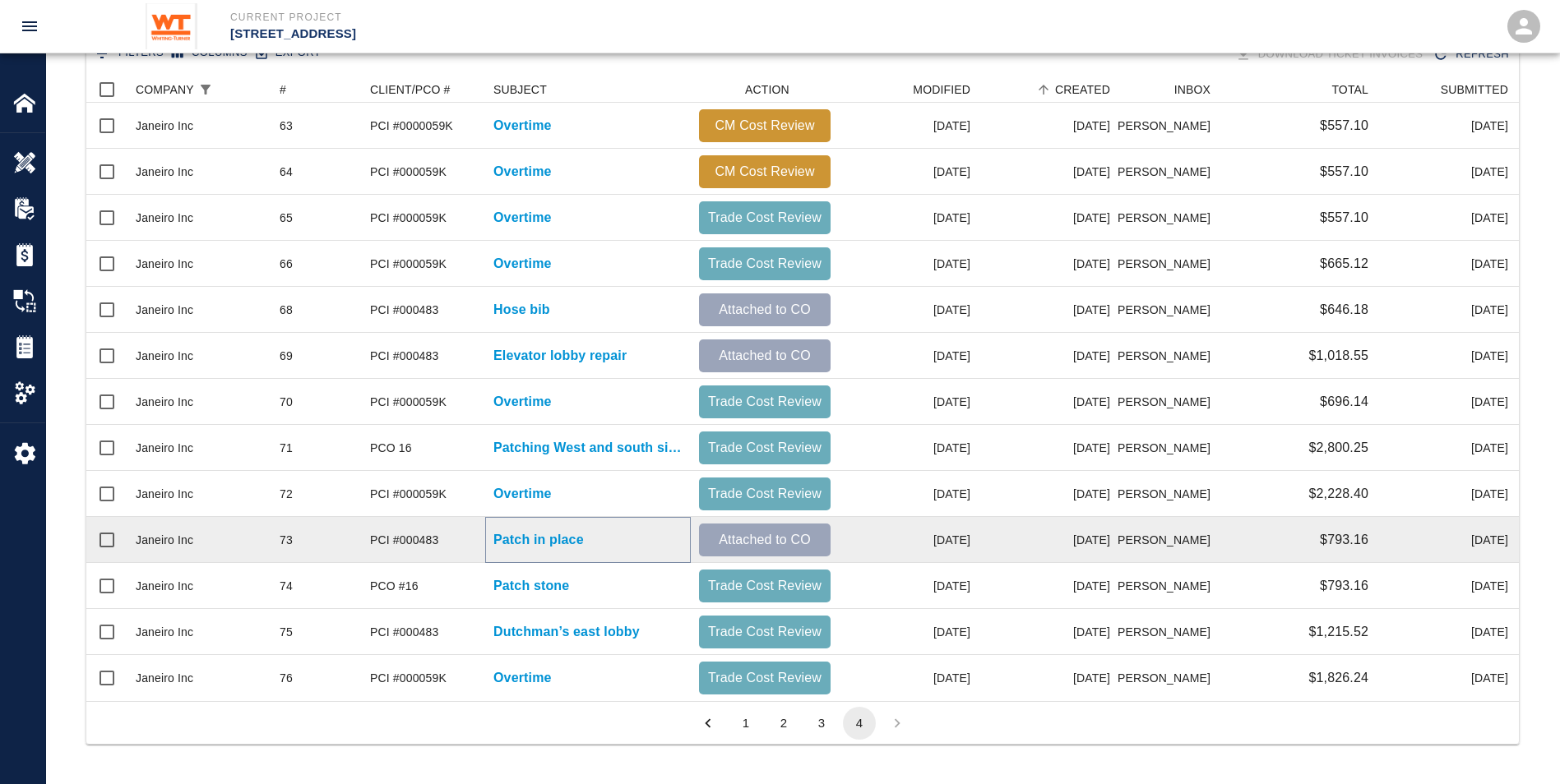
click at [540, 533] on p "Patch in place" at bounding box center [538, 539] width 91 height 19
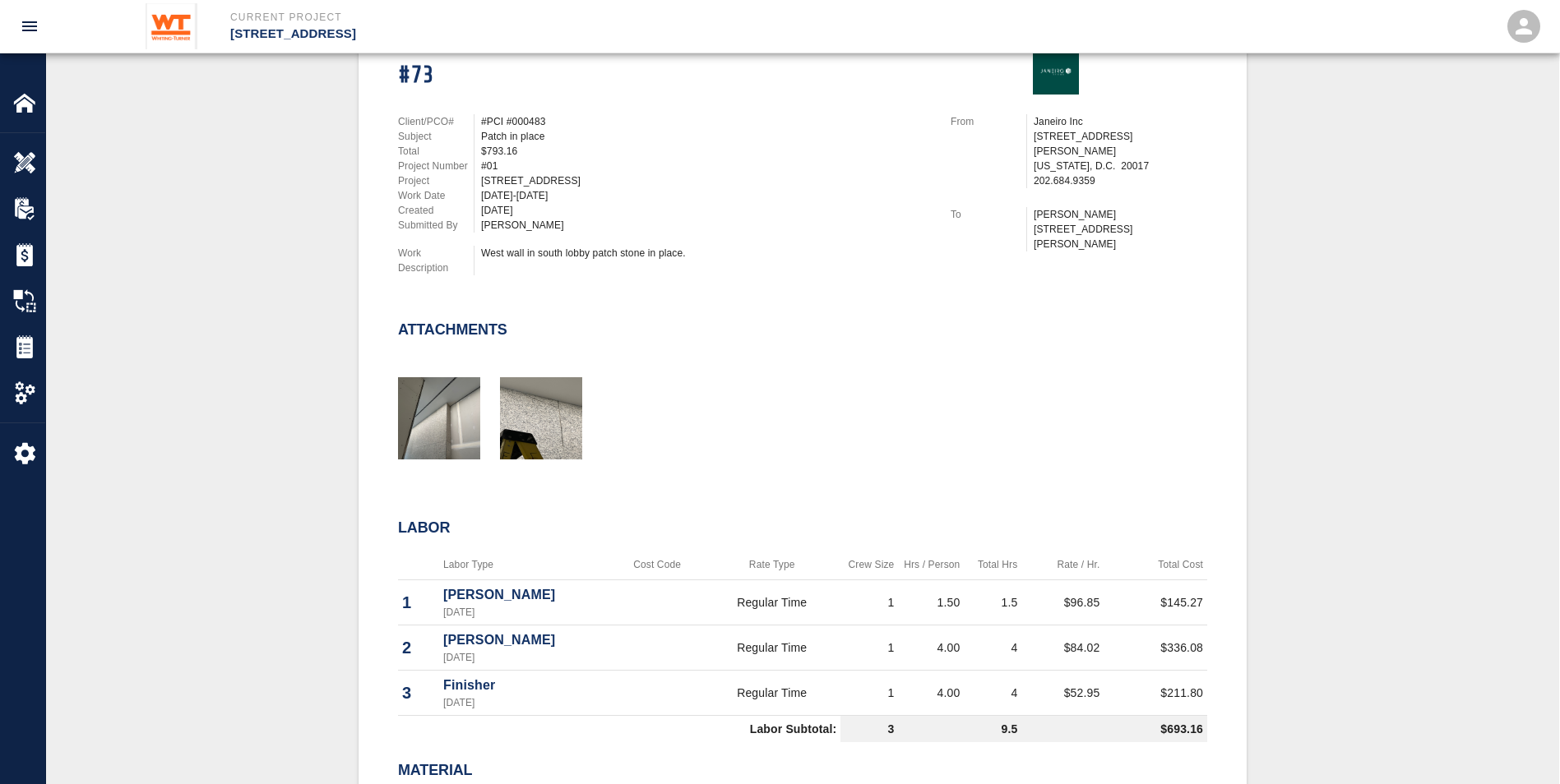
scroll to position [411, 0]
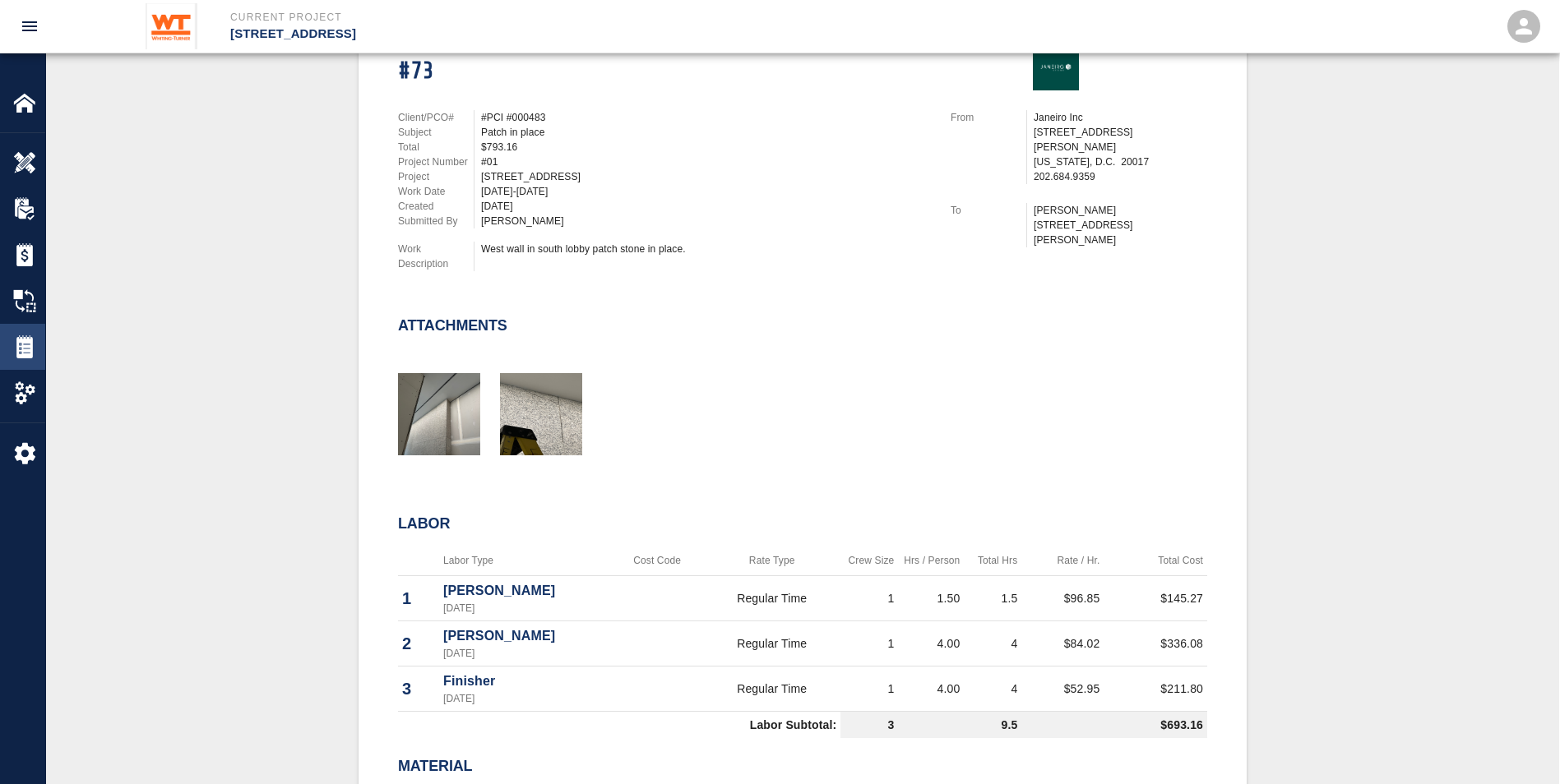
click at [30, 343] on img at bounding box center [24, 346] width 23 height 23
